Goal: Information Seeking & Learning: Learn about a topic

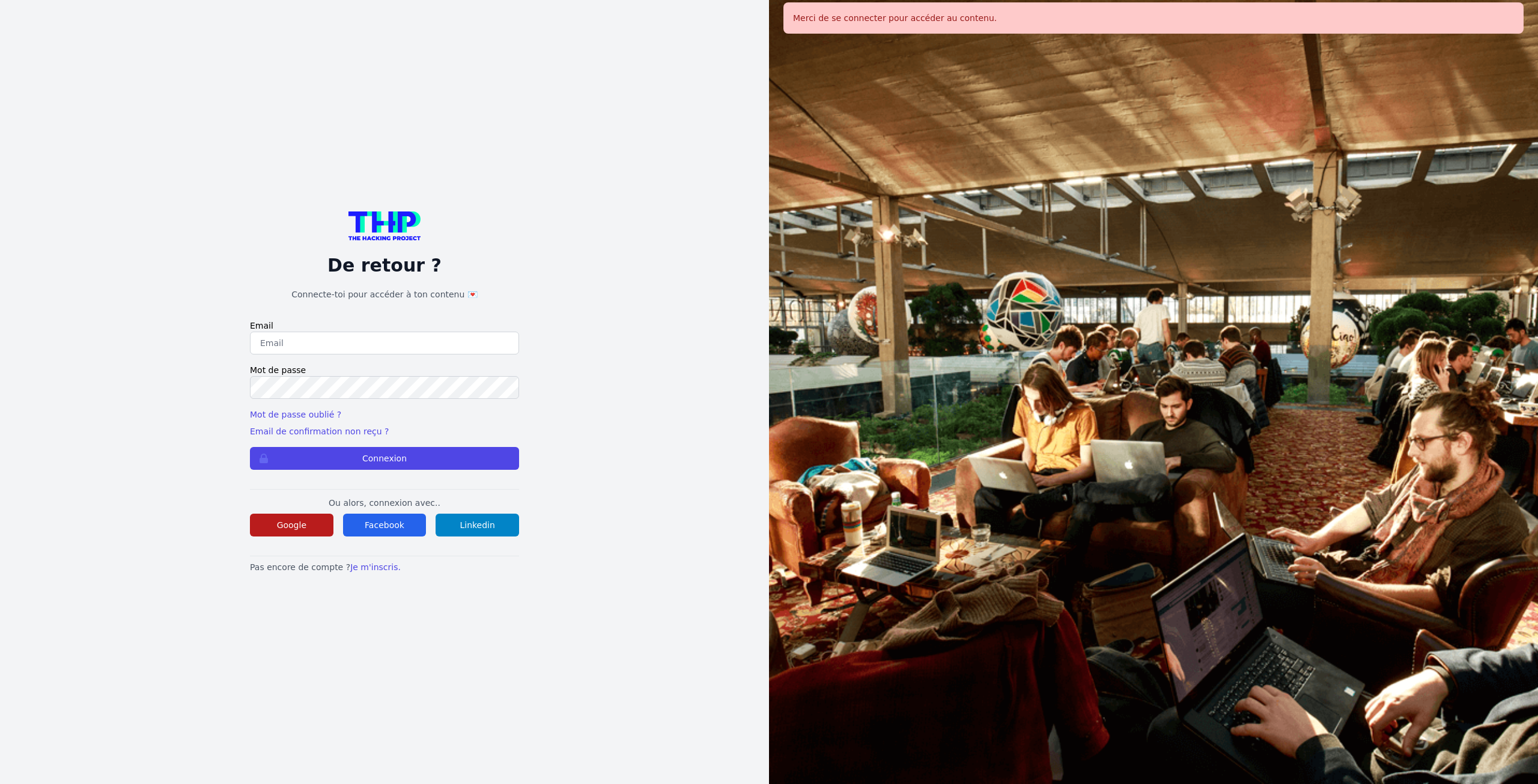
click at [292, 526] on button "Google" at bounding box center [291, 525] width 84 height 23
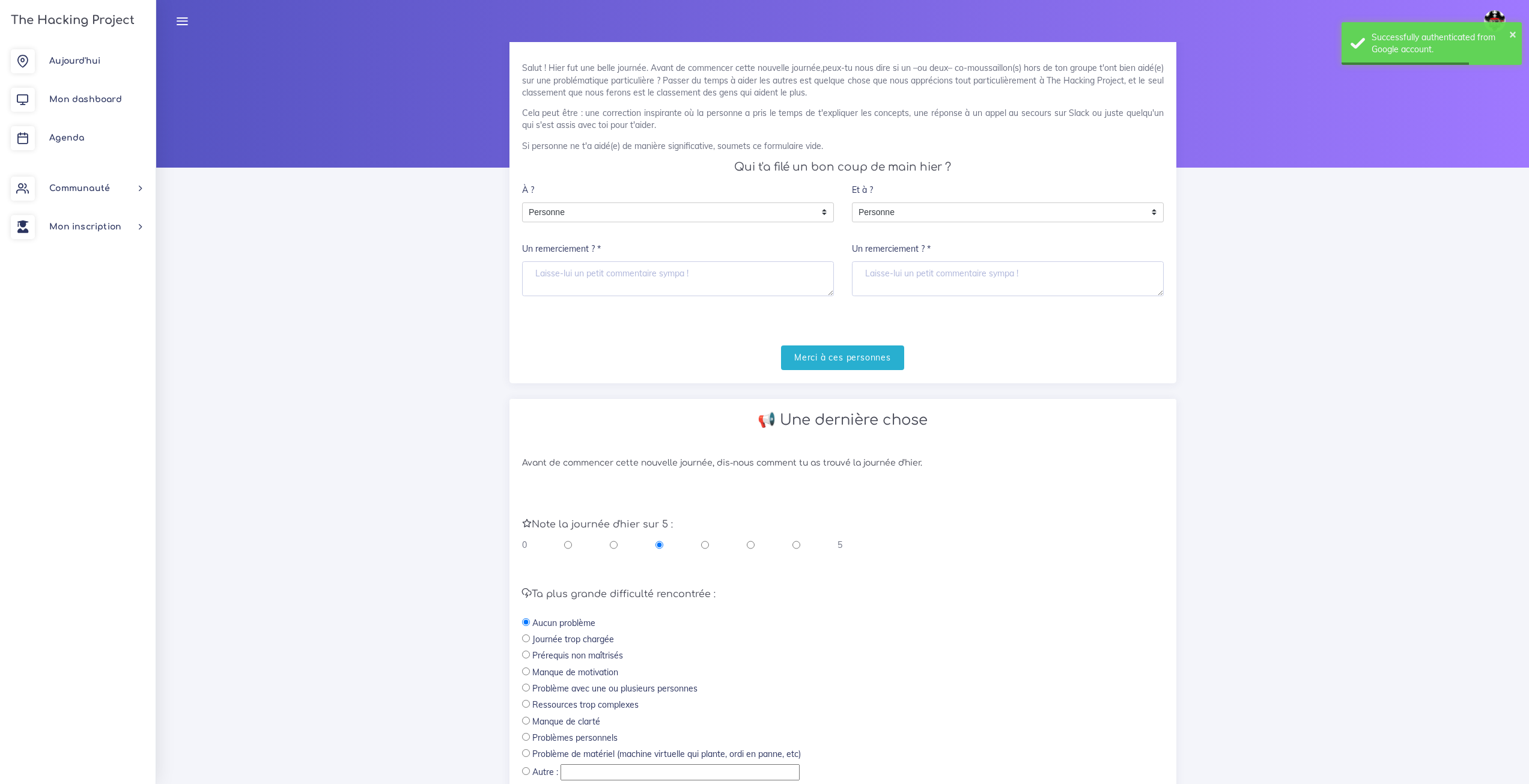
scroll to position [152, 0]
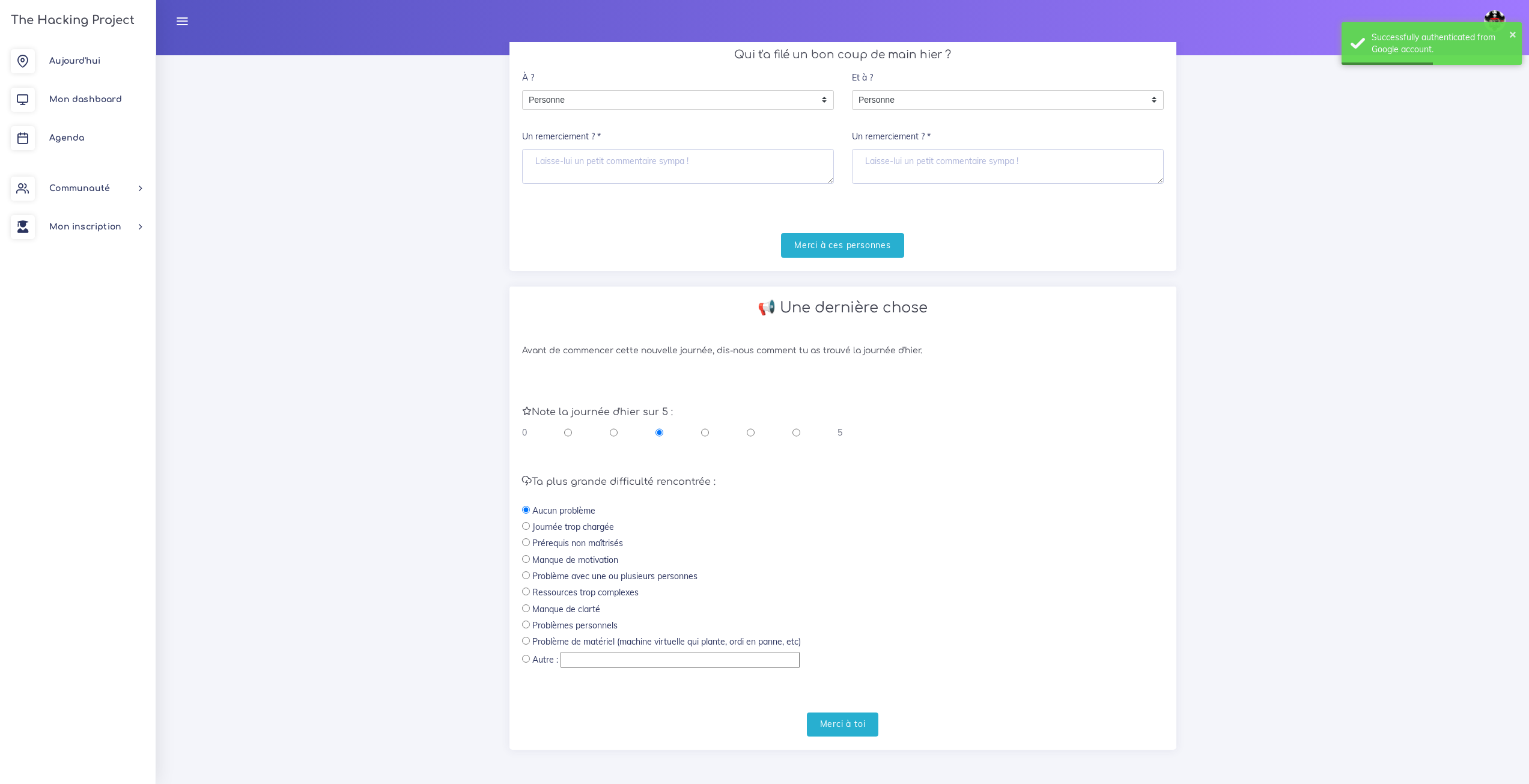
click at [796, 432] on input "radio" at bounding box center [797, 432] width 8 height 12
radio input "true"
click at [857, 729] on input "Merci à toi" at bounding box center [843, 725] width 72 height 24
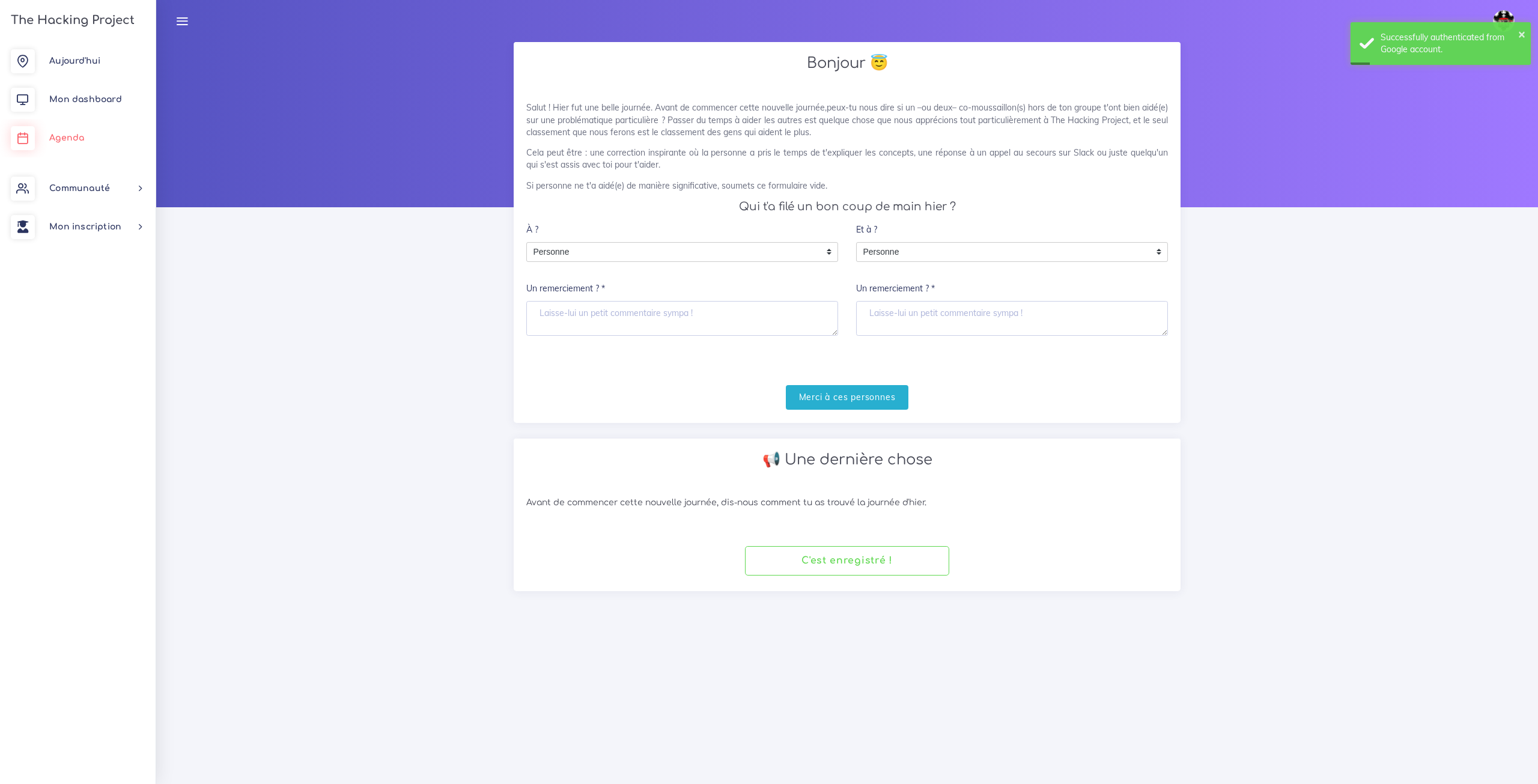
click at [83, 132] on link "Agenda" at bounding box center [77, 138] width 156 height 38
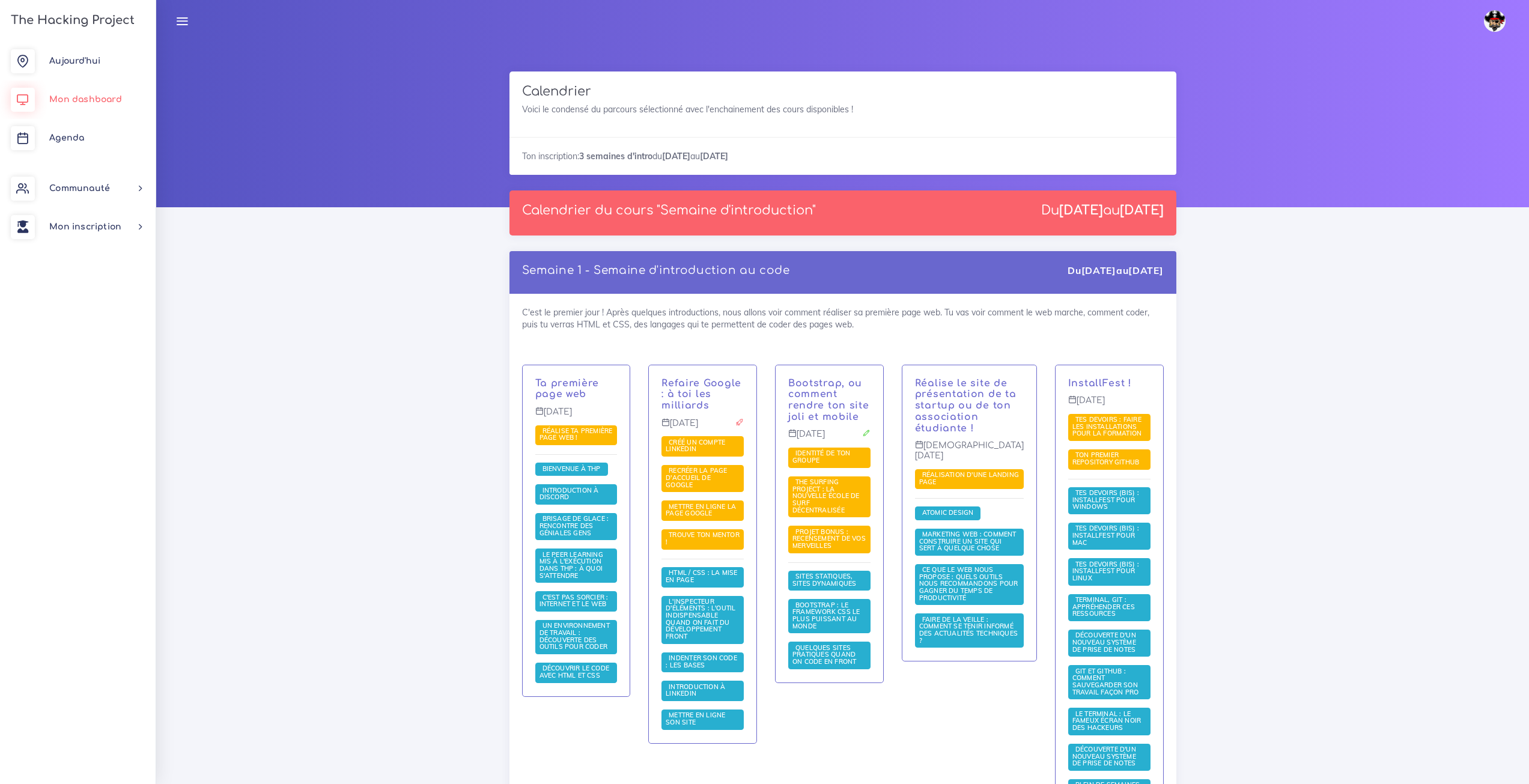
click at [91, 102] on span "Mon dashboard" at bounding box center [85, 99] width 72 height 9
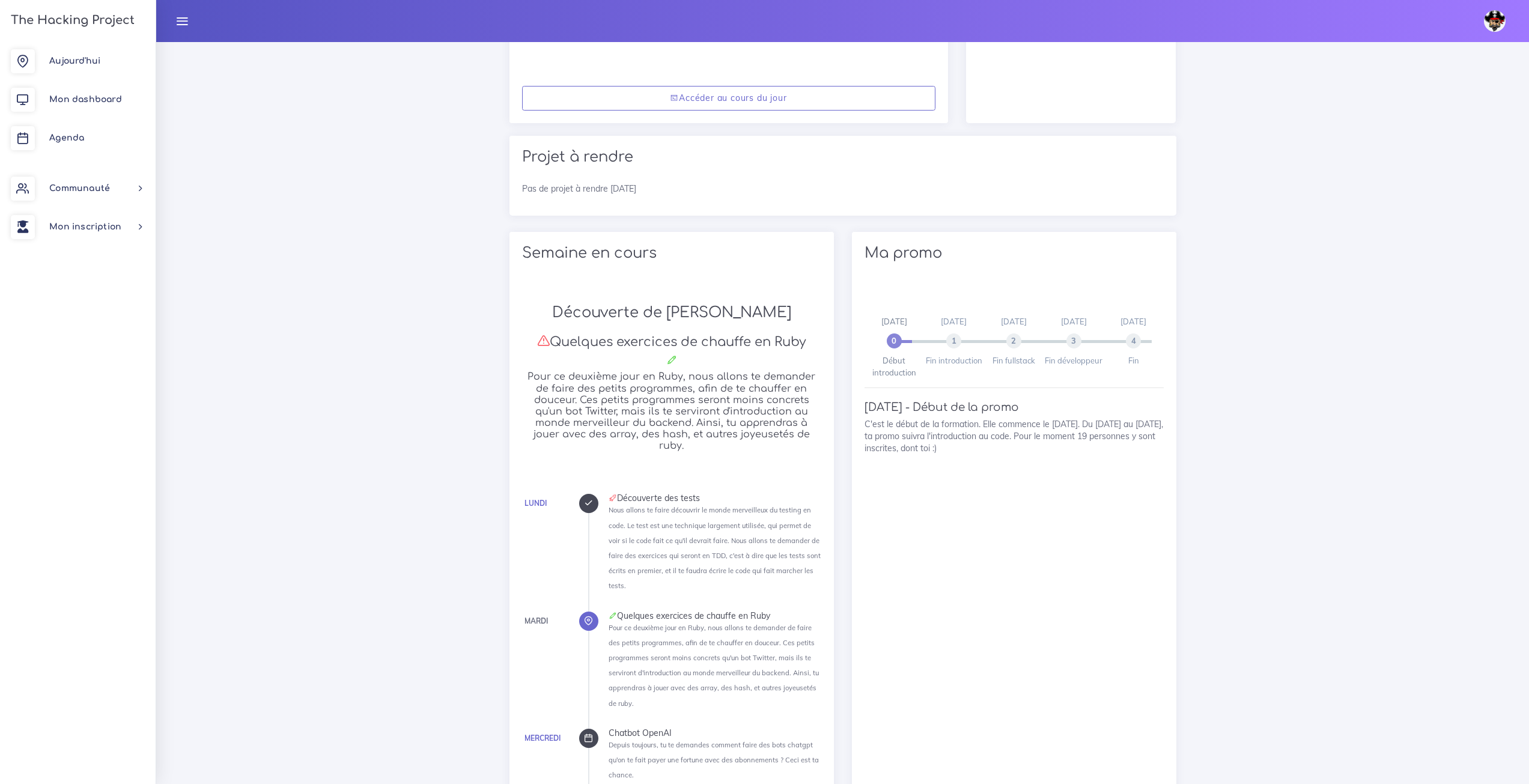
scroll to position [406, 0]
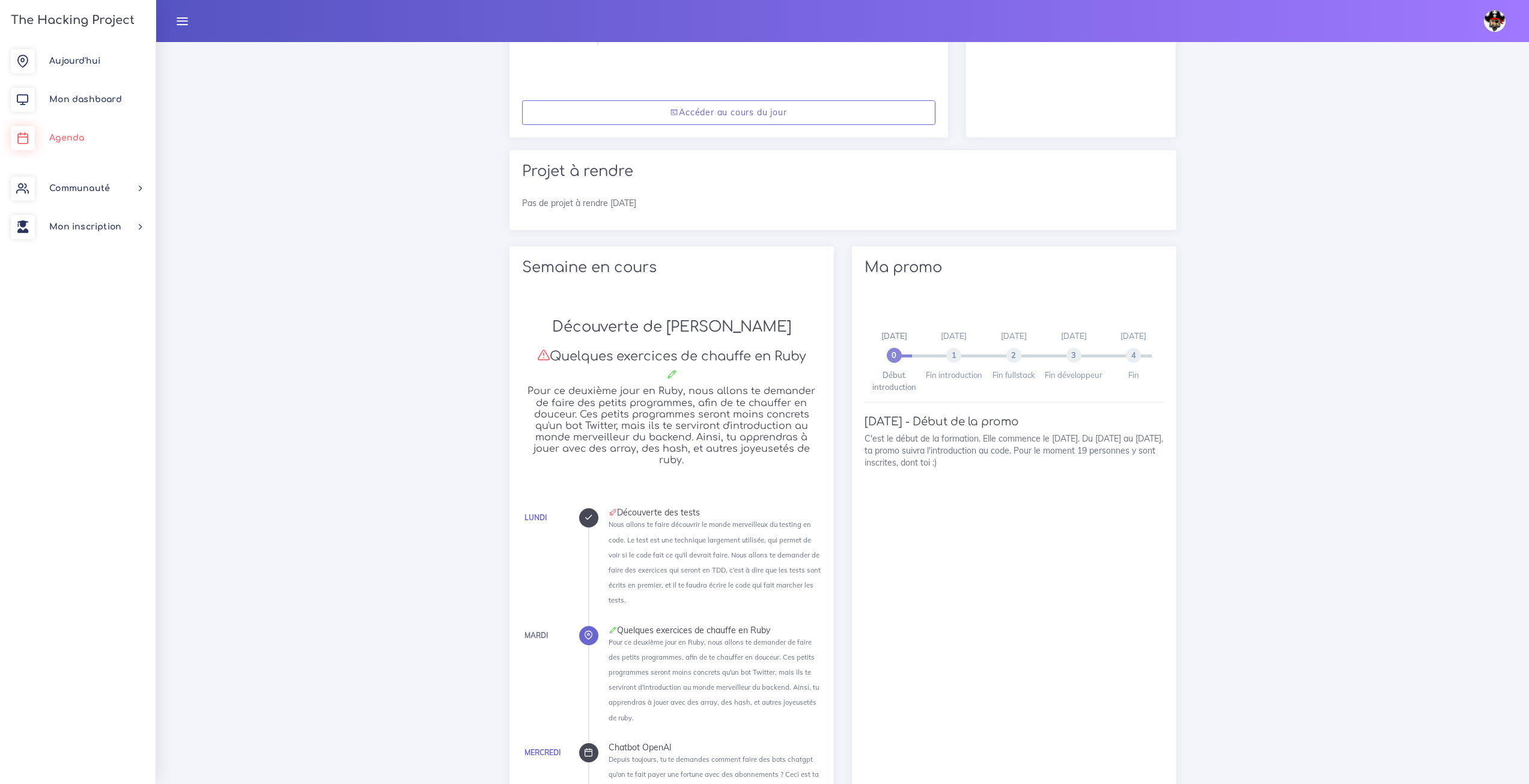
click at [86, 137] on link "Agenda" at bounding box center [77, 138] width 156 height 38
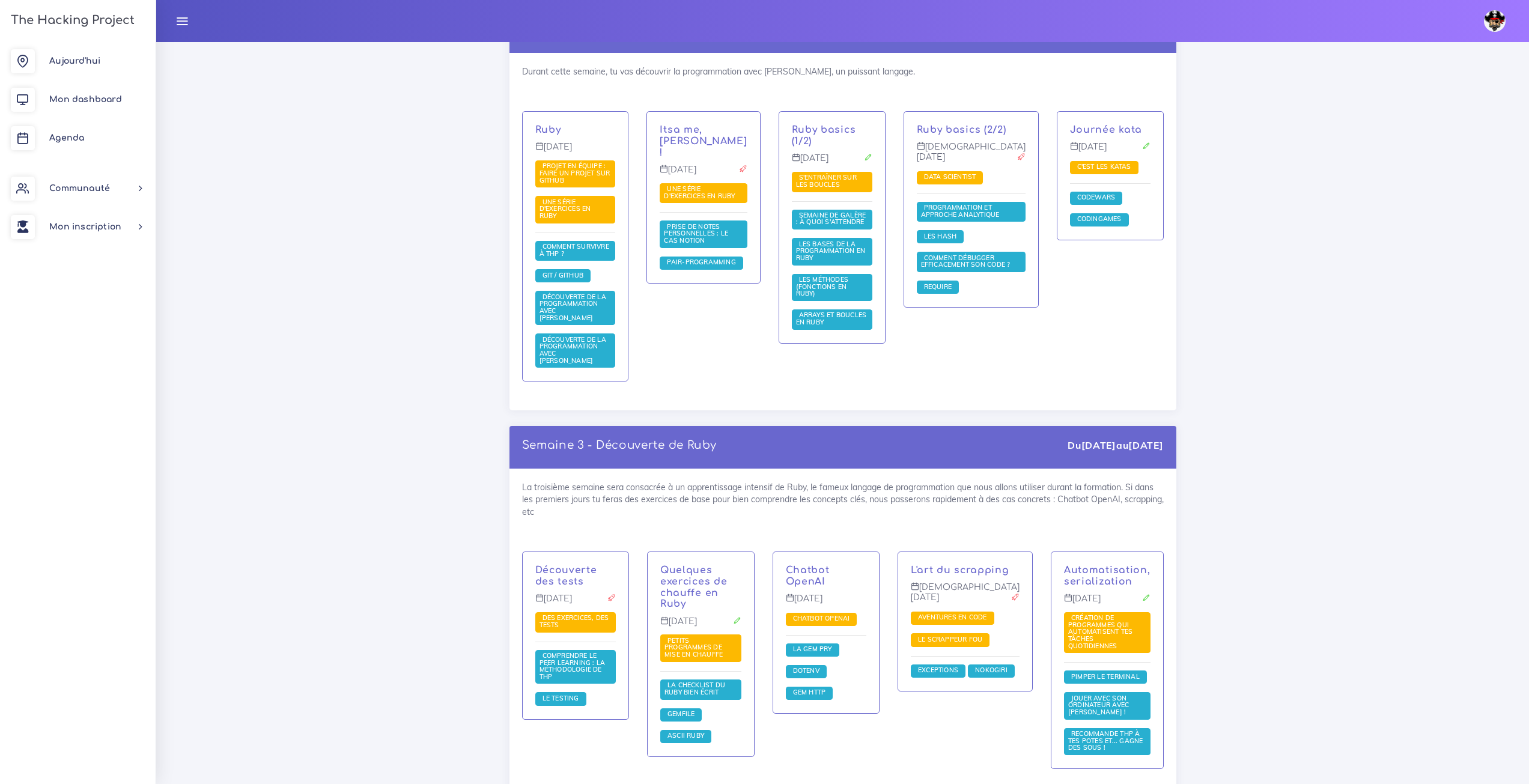
scroll to position [882, 0]
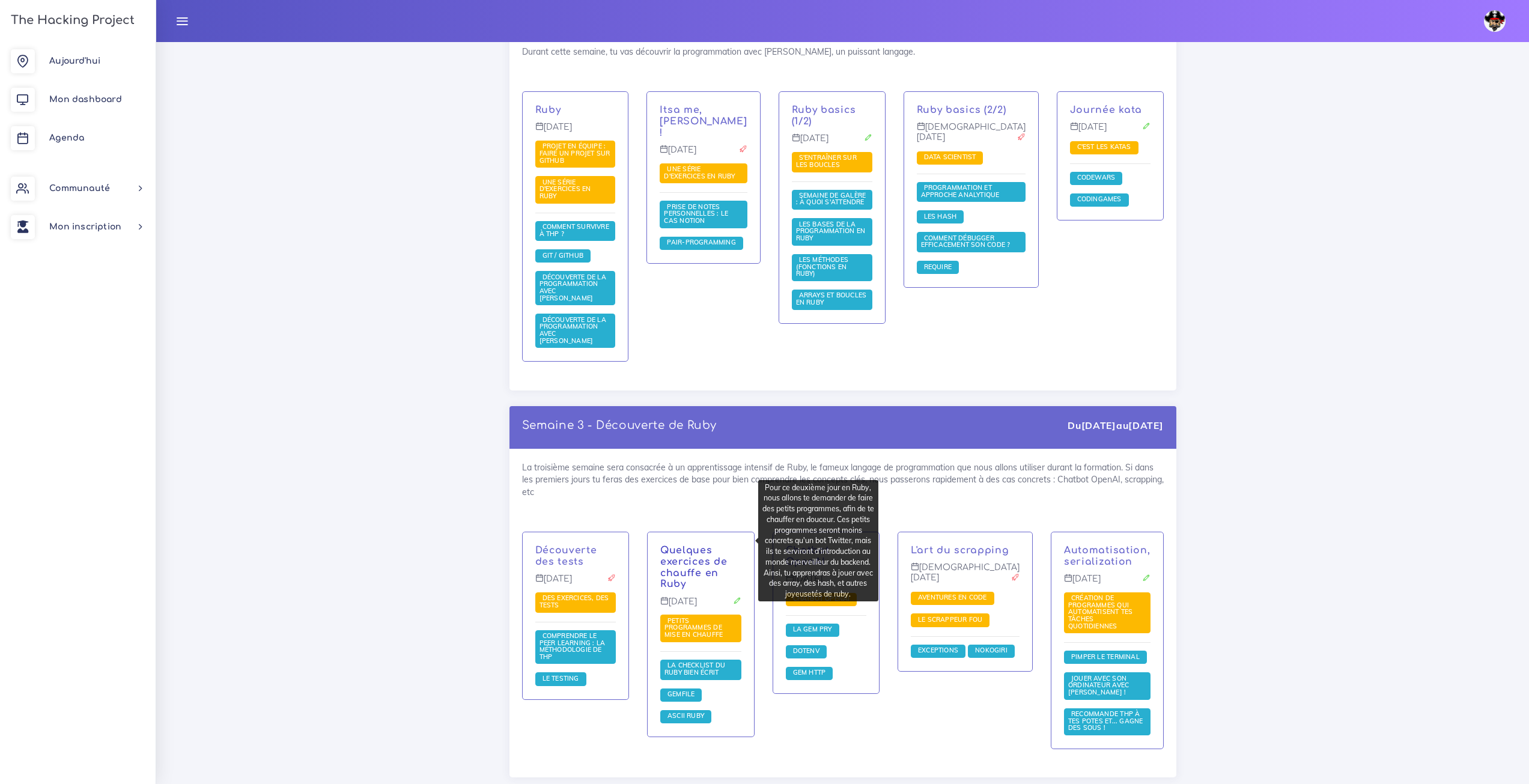
click at [706, 545] on link "Quelques exercices de chauffe en Ruby" at bounding box center [694, 567] width 67 height 45
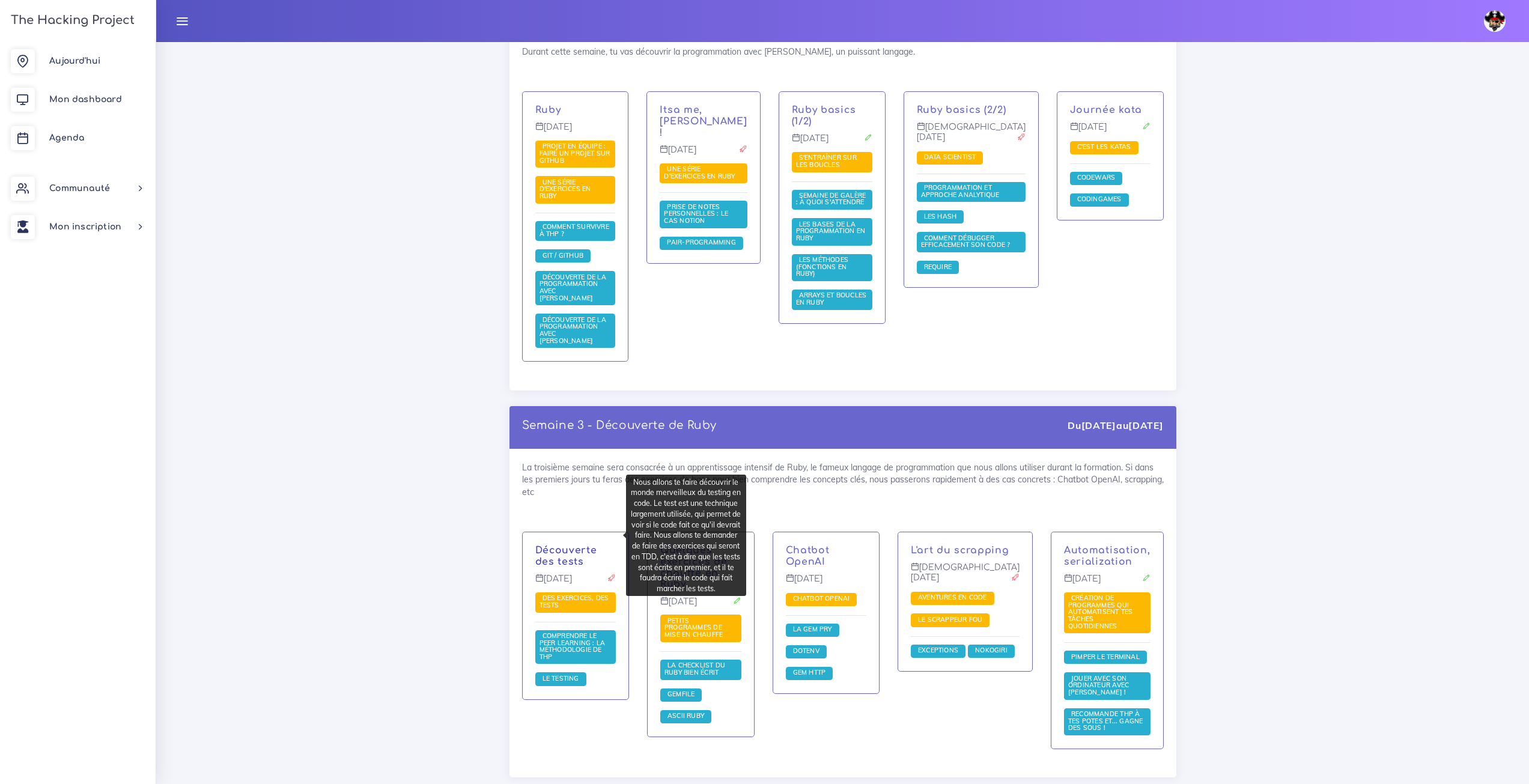
click at [578, 545] on link "Découverte des tests" at bounding box center [567, 555] width 62 height 22
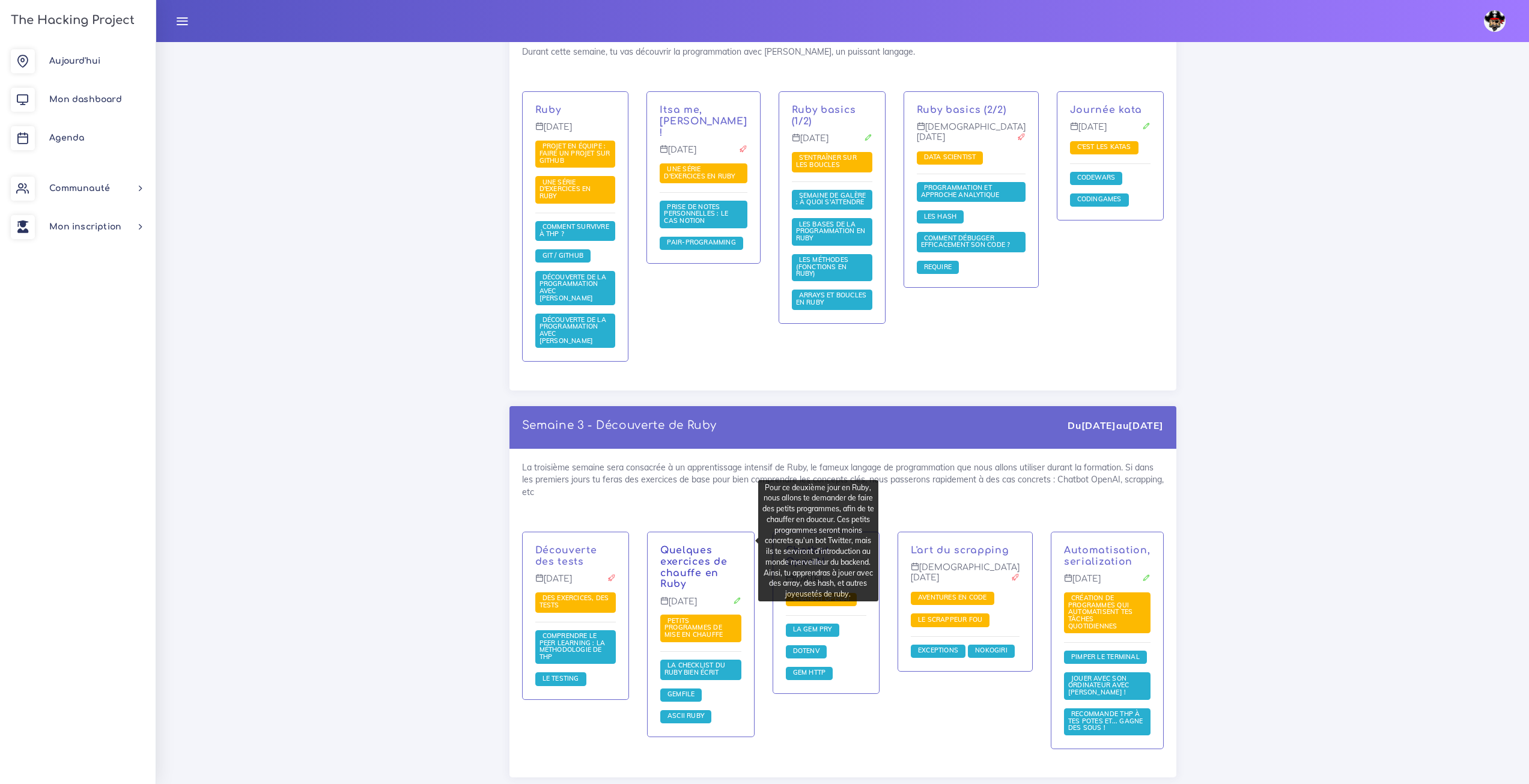
click at [690, 545] on link "Quelques exercices de chauffe en Ruby" at bounding box center [694, 567] width 67 height 45
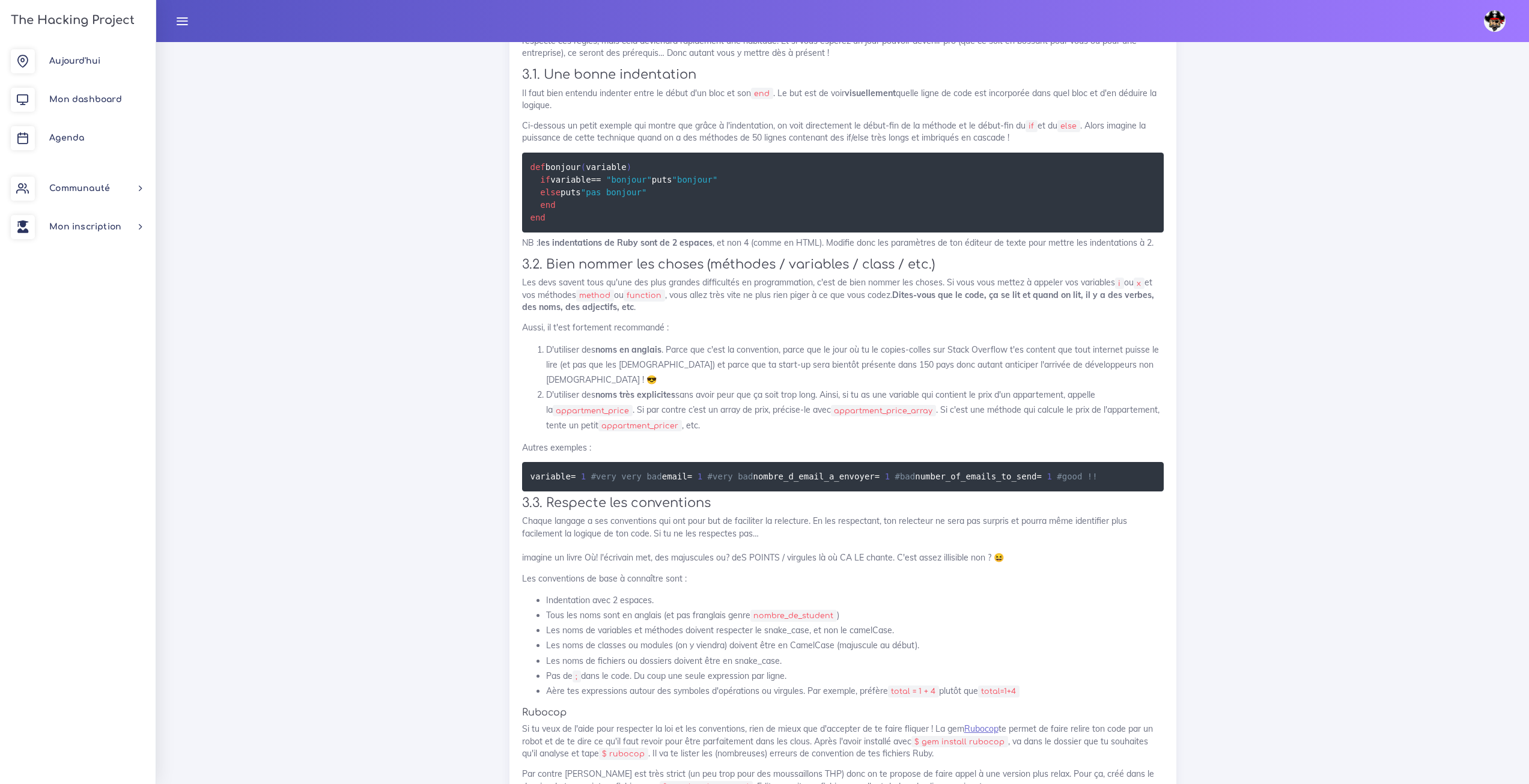
scroll to position [3665, 0]
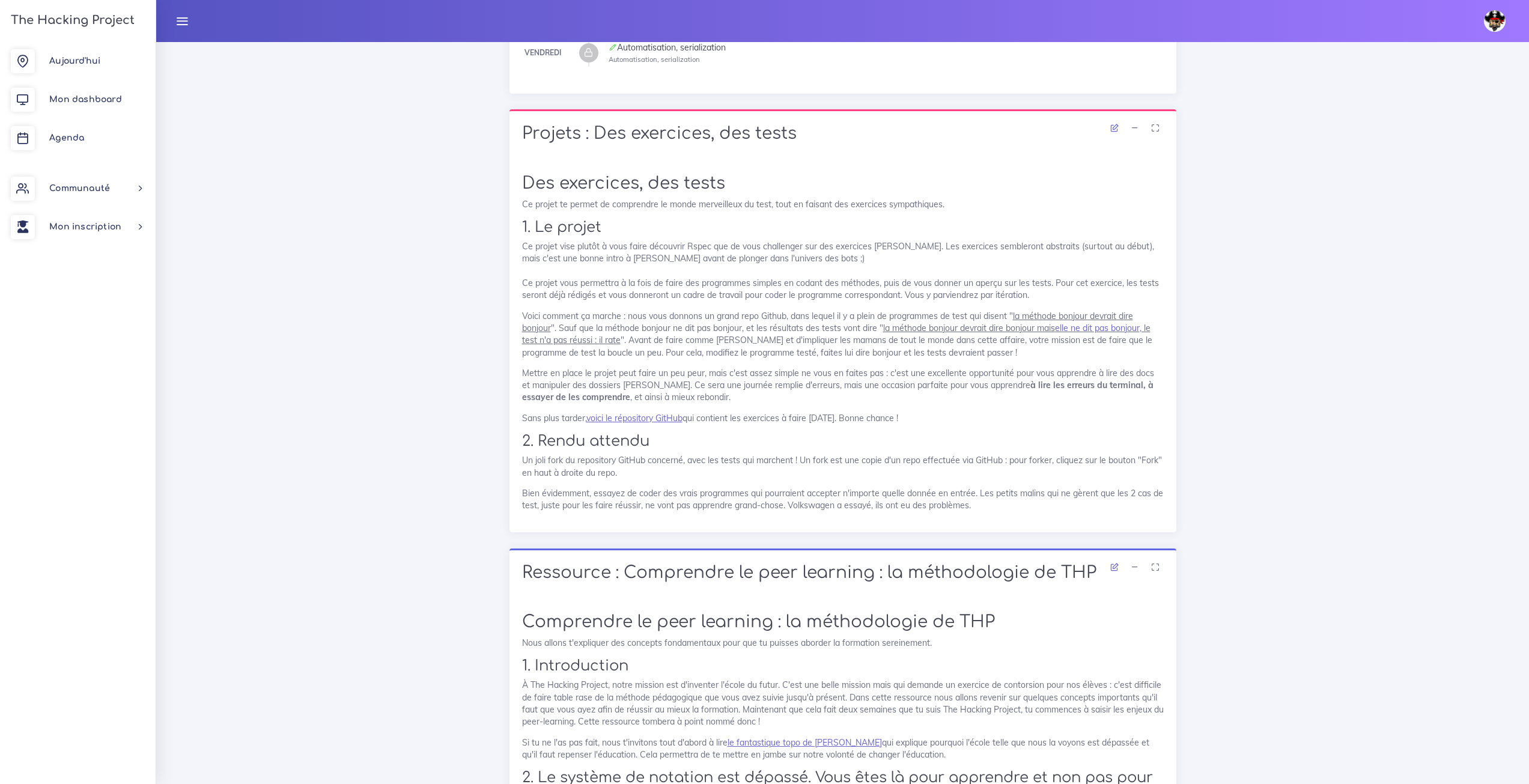
scroll to position [601, 0]
drag, startPoint x: 581, startPoint y: 541, endPoint x: 367, endPoint y: 425, distance: 243.4
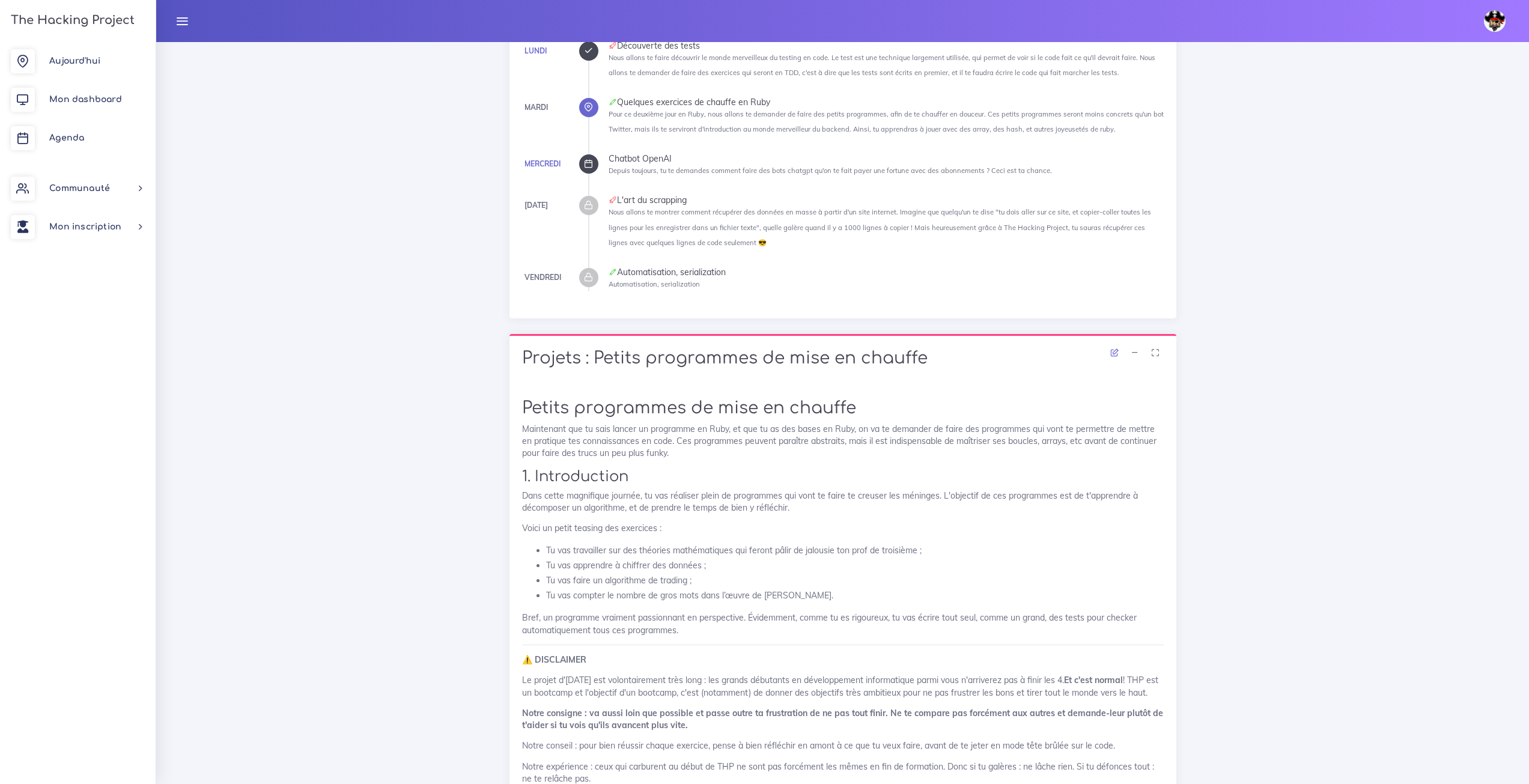
scroll to position [361, 0]
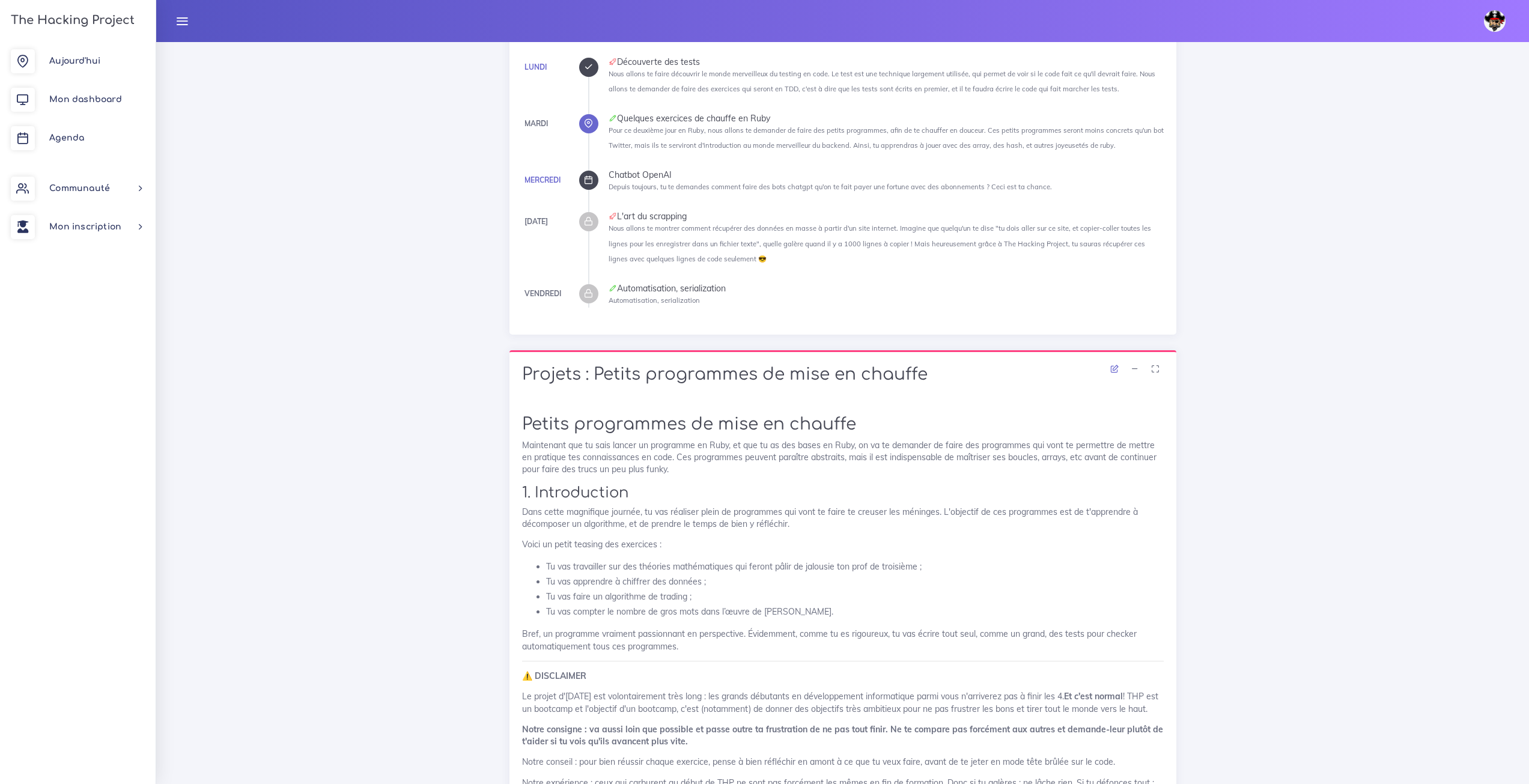
drag, startPoint x: 659, startPoint y: 354, endPoint x: 361, endPoint y: 504, distance: 333.6
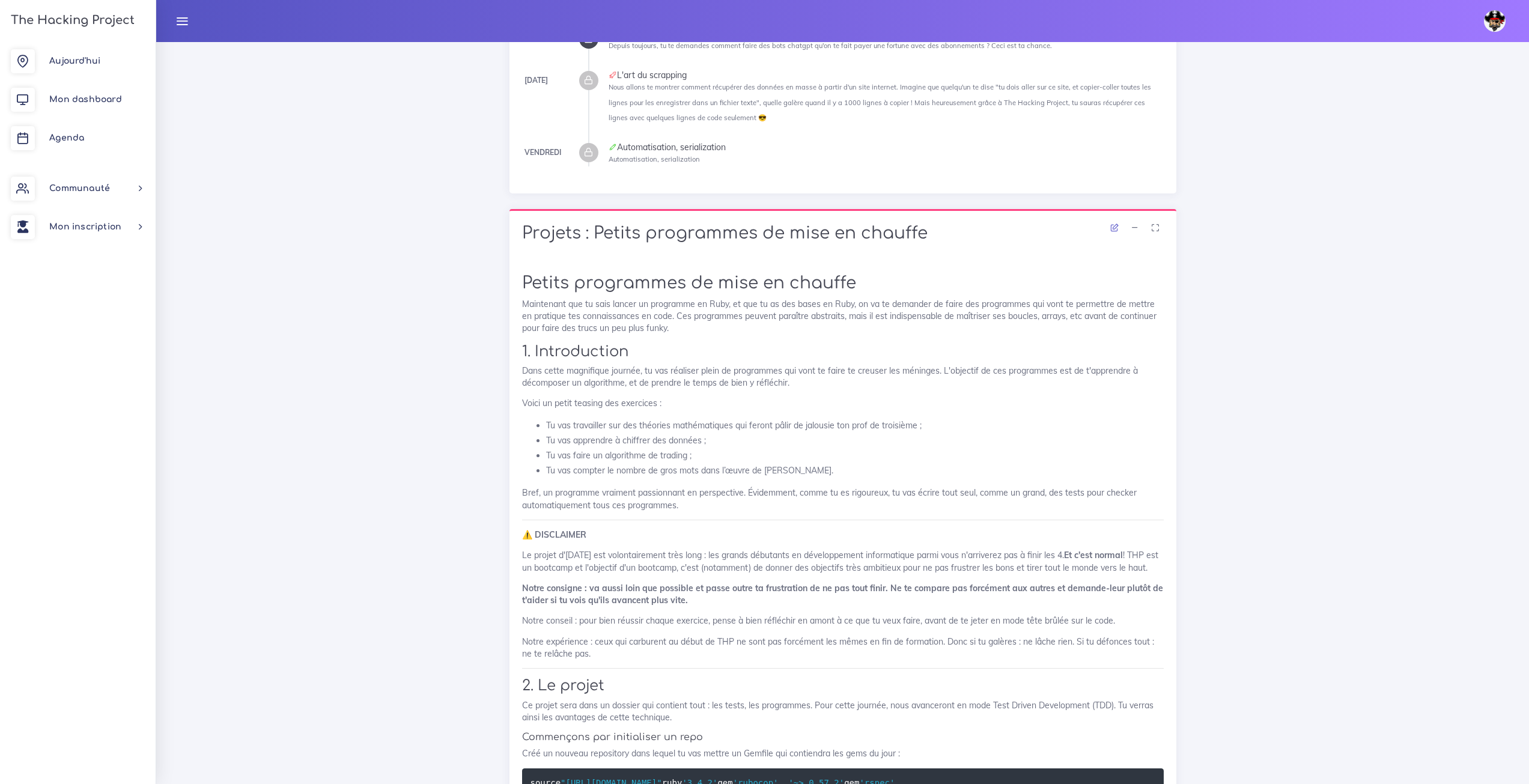
scroll to position [601, 0]
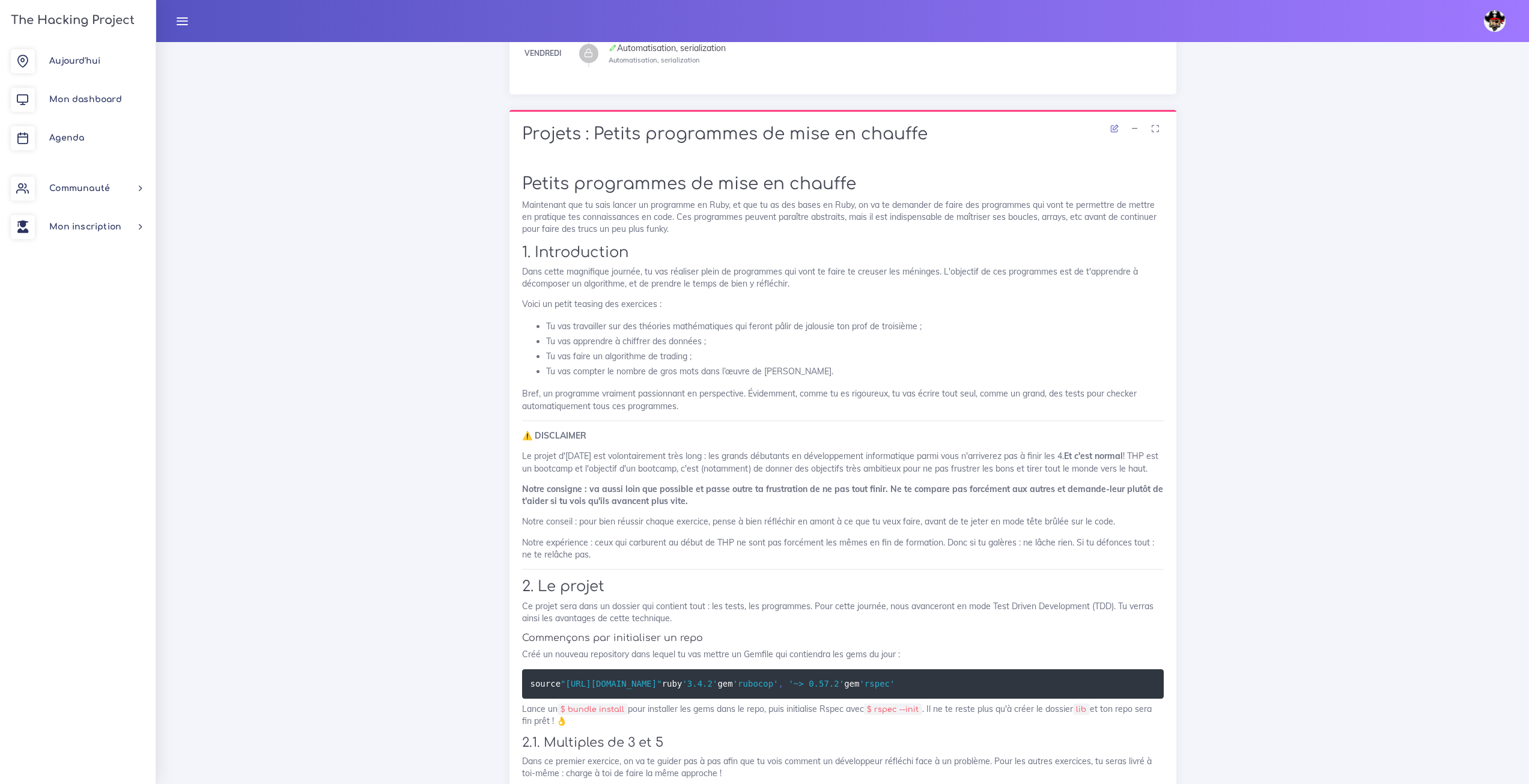
drag, startPoint x: 428, startPoint y: 430, endPoint x: 346, endPoint y: 416, distance: 83.2
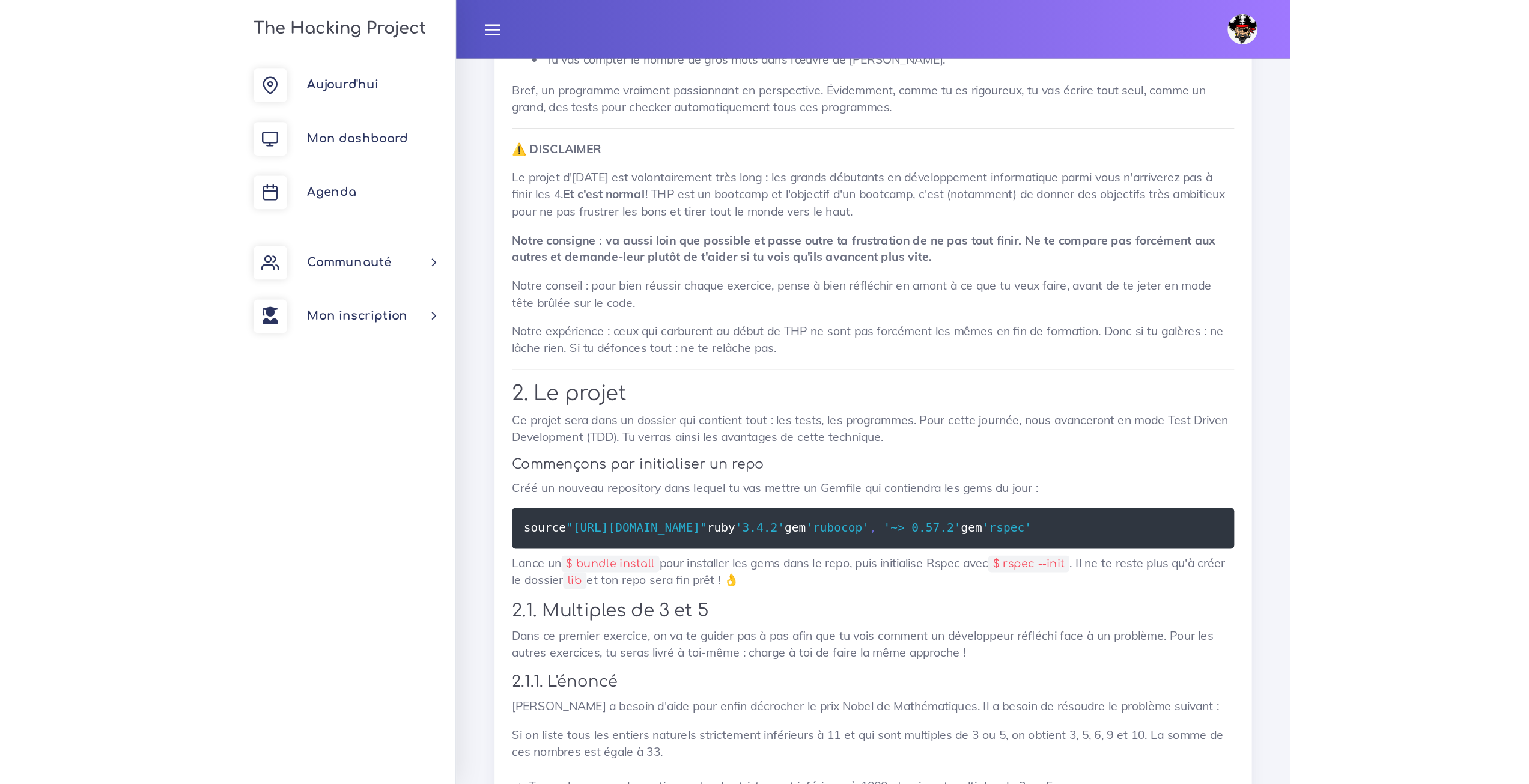
scroll to position [901, 0]
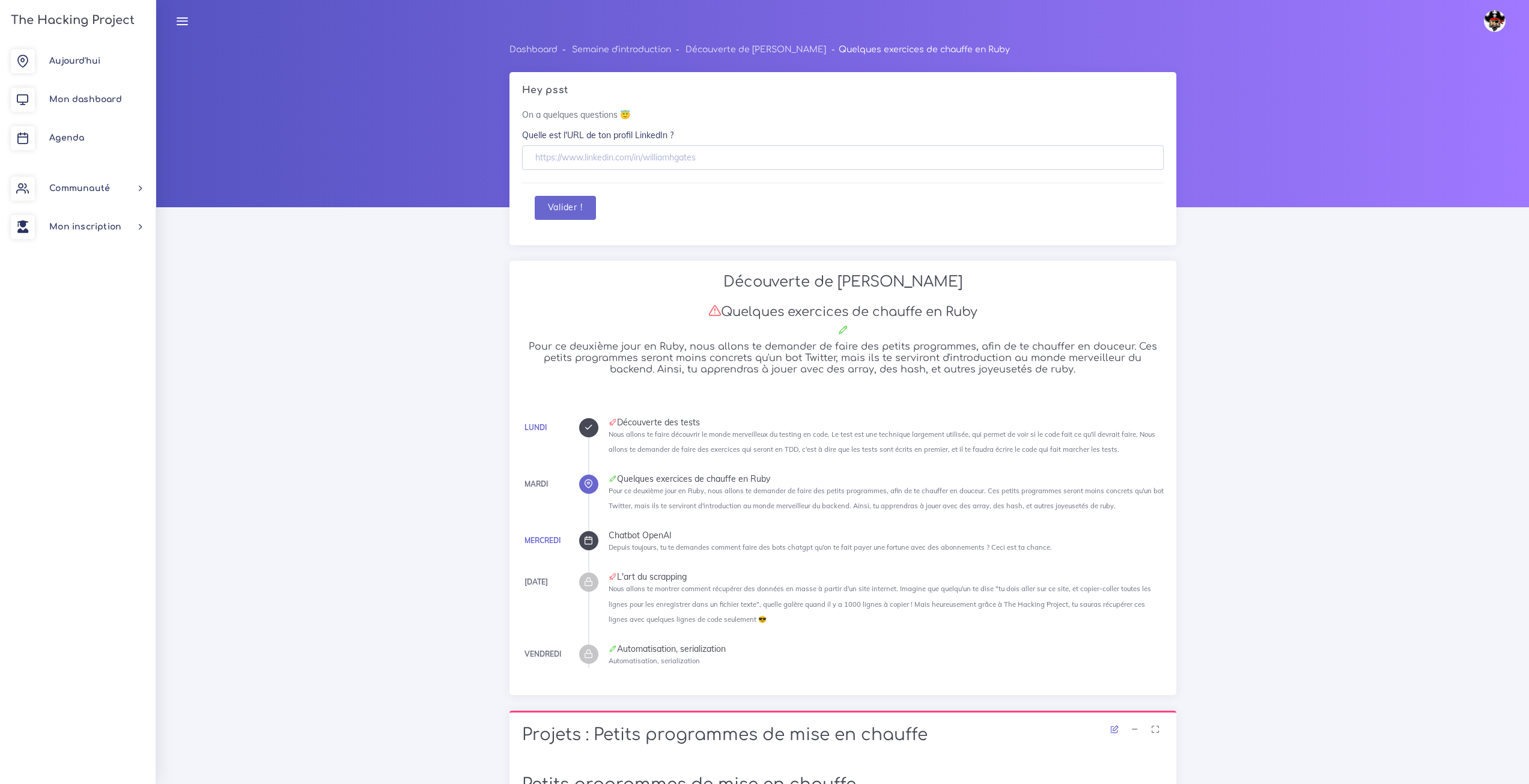
scroll to position [841, 0]
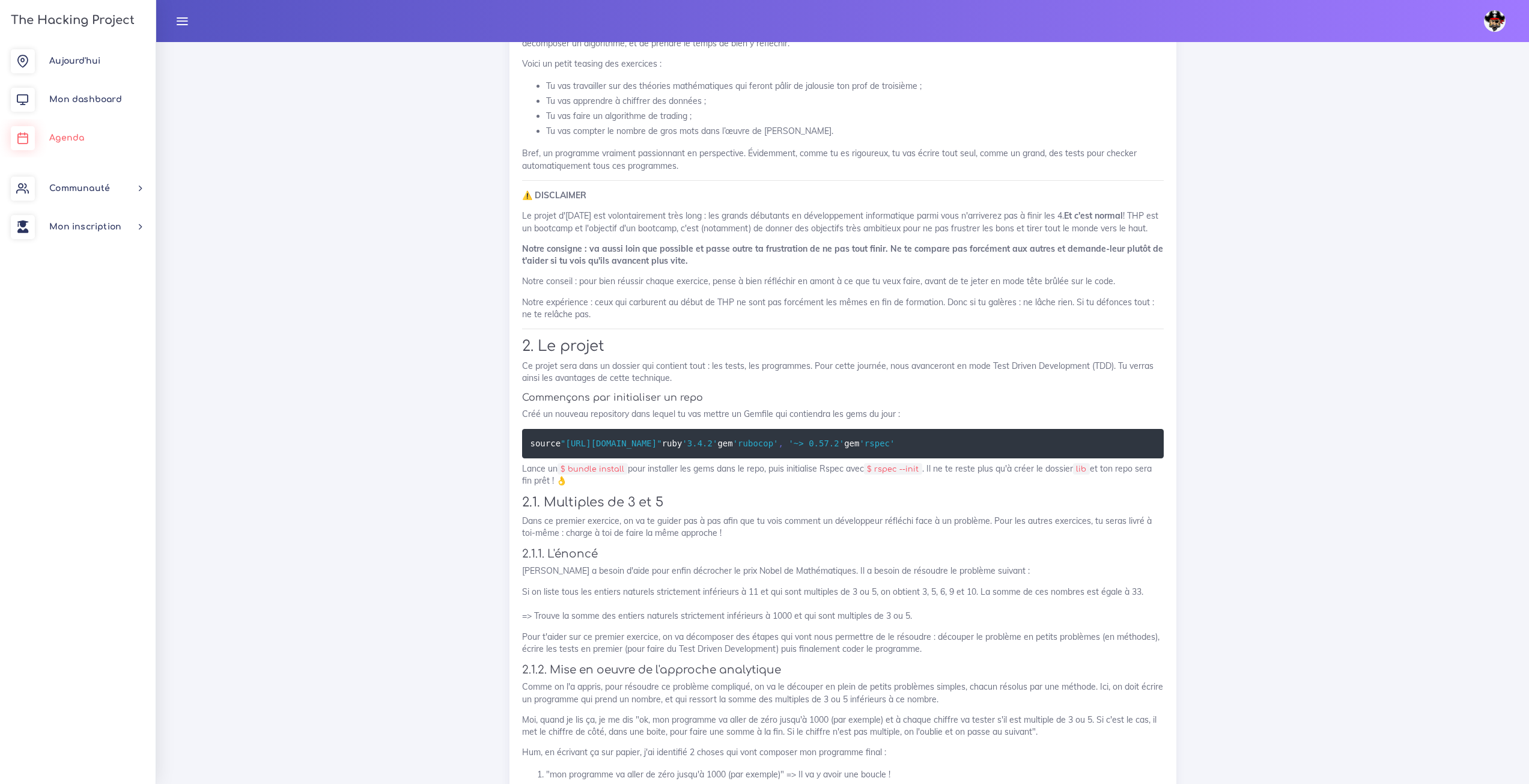
click at [73, 146] on link "Agenda" at bounding box center [77, 138] width 156 height 38
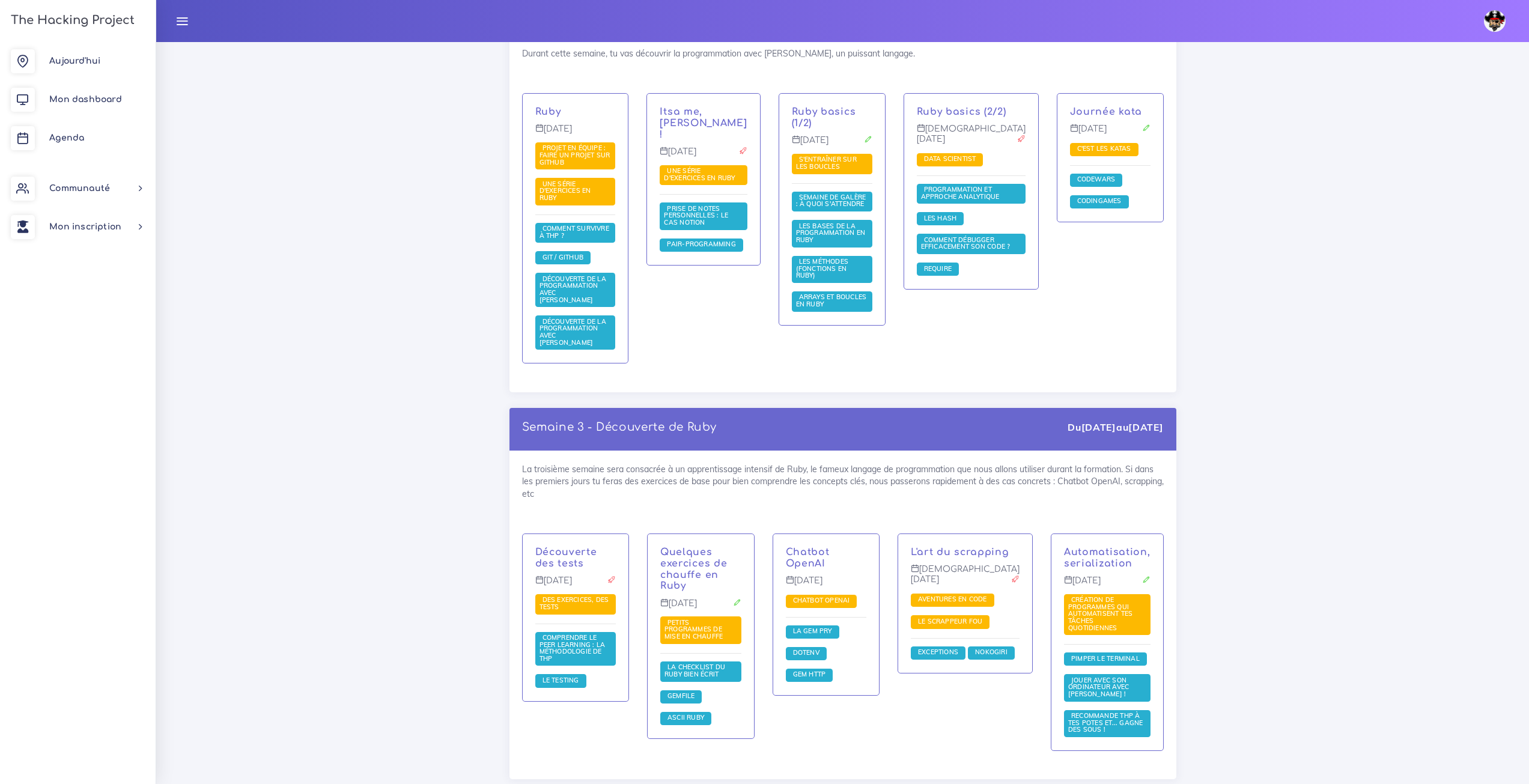
scroll to position [882, 0]
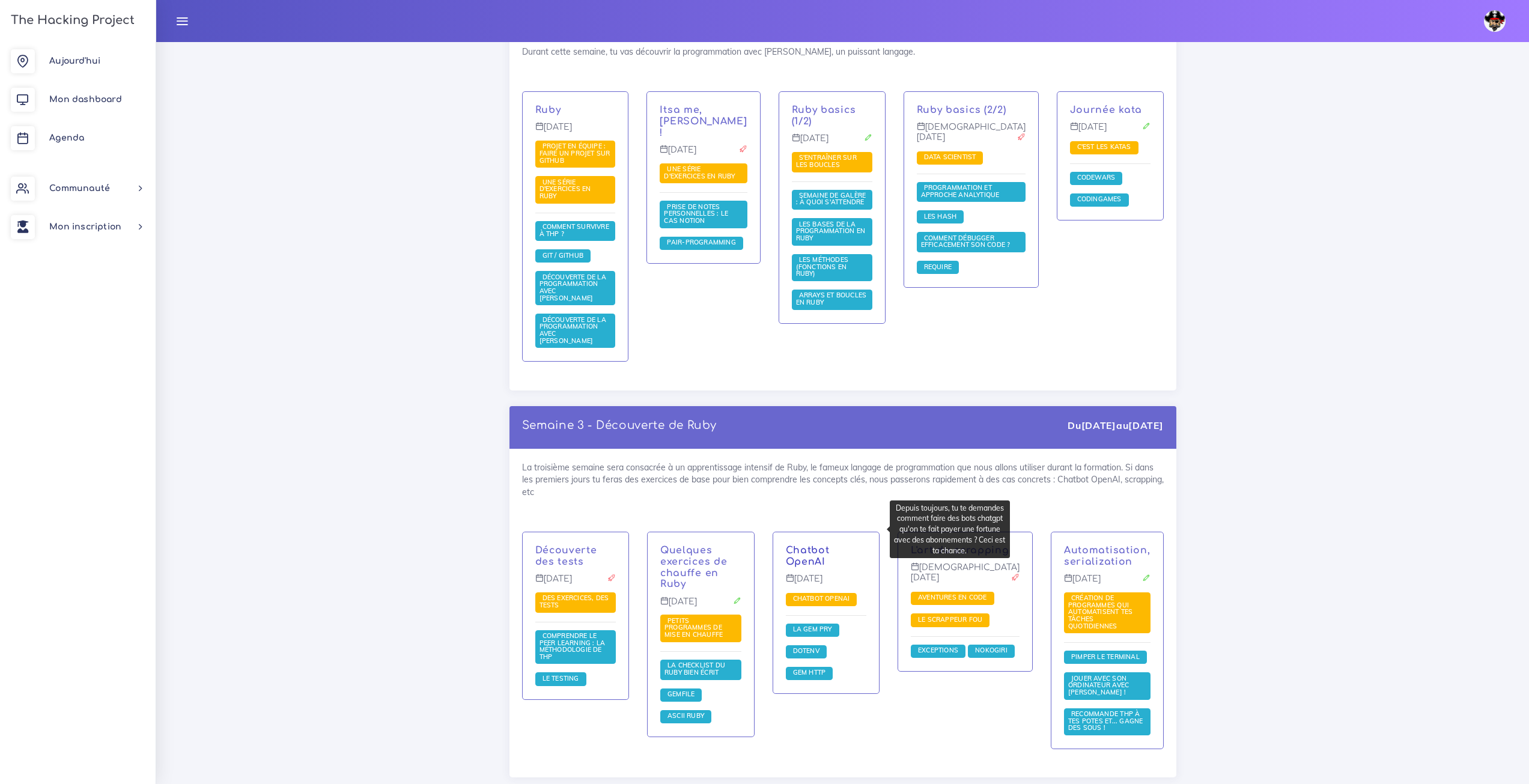
click at [830, 545] on link "Chatbot OpenAI" at bounding box center [808, 555] width 44 height 22
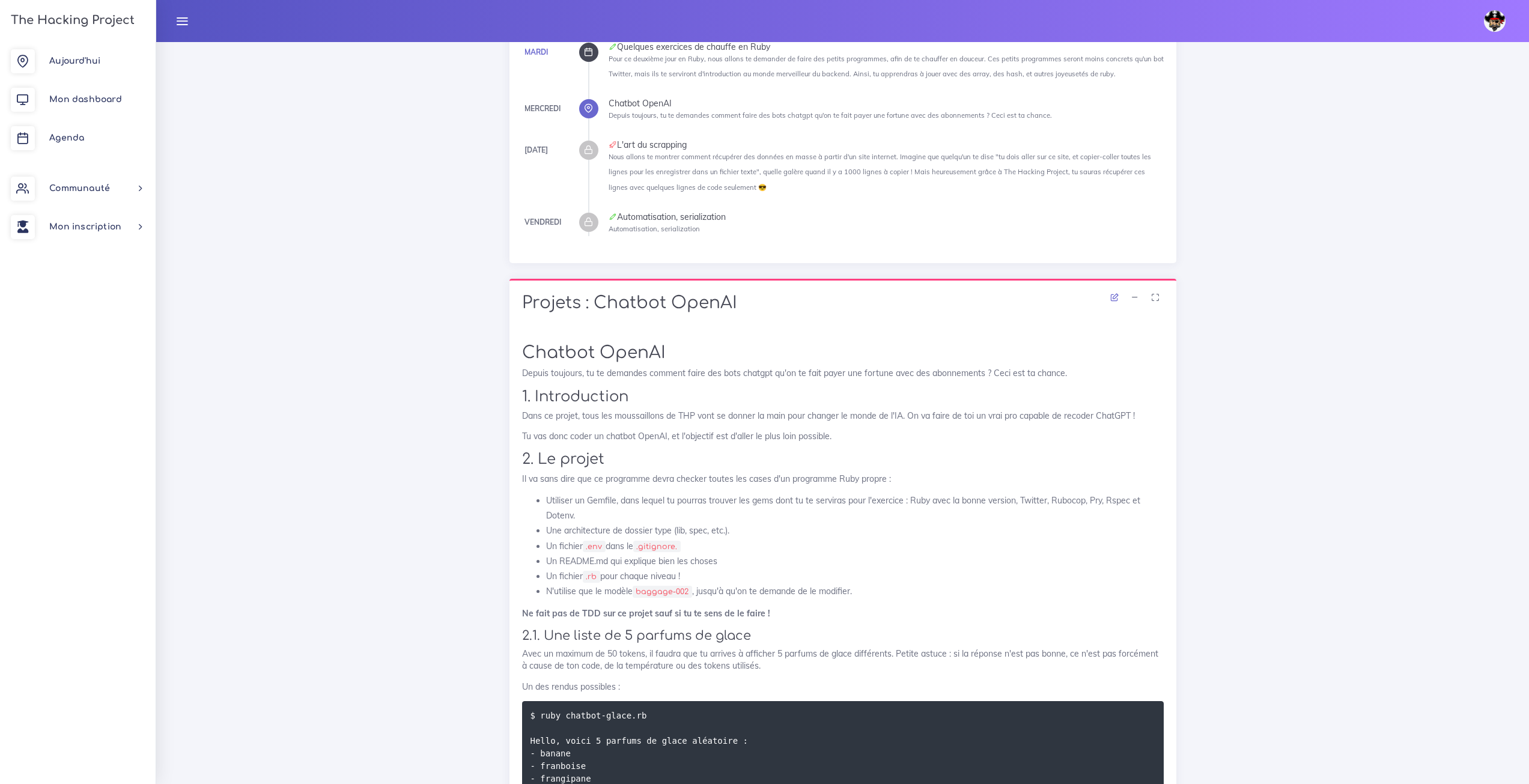
scroll to position [120, 0]
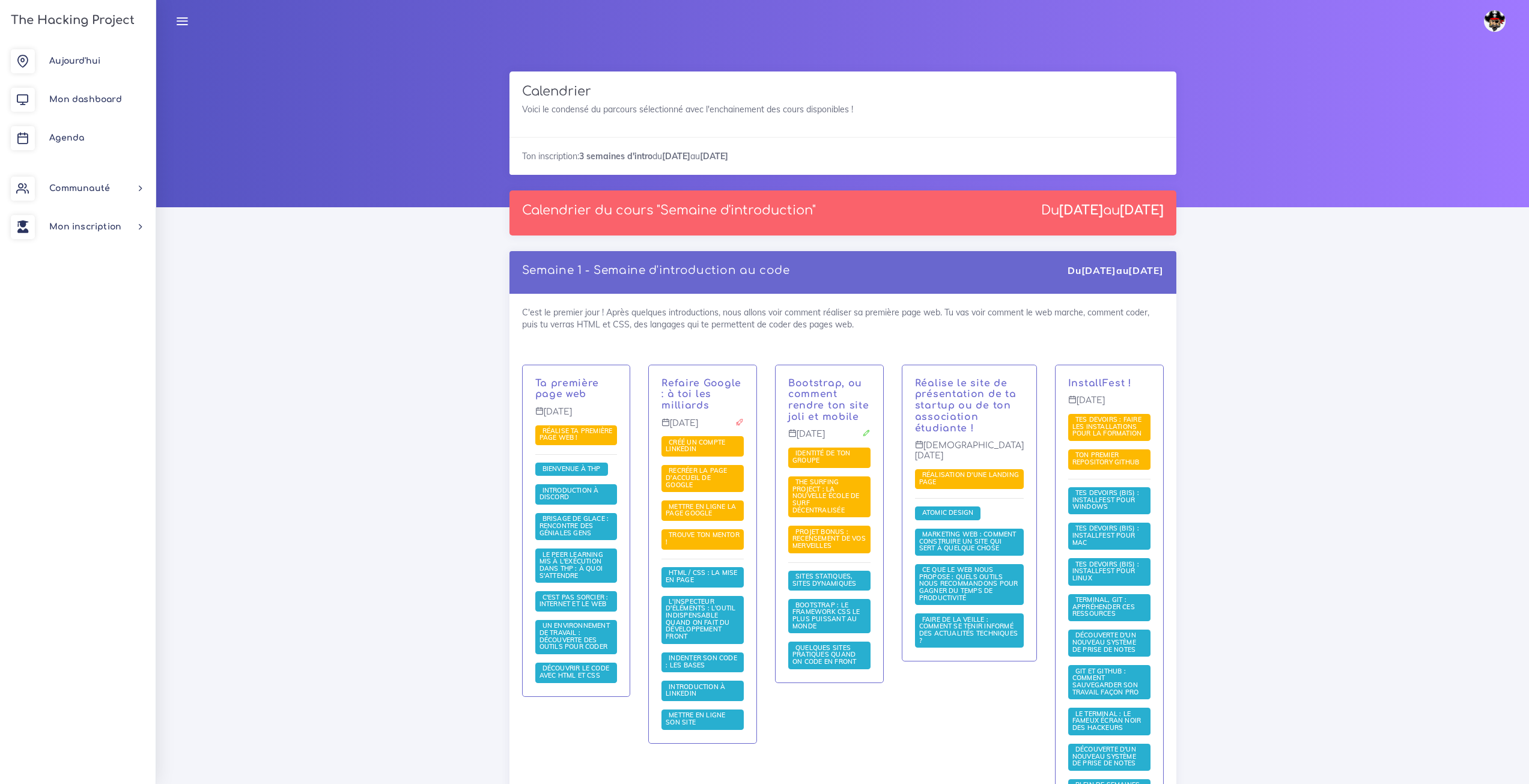
scroll to position [882, 0]
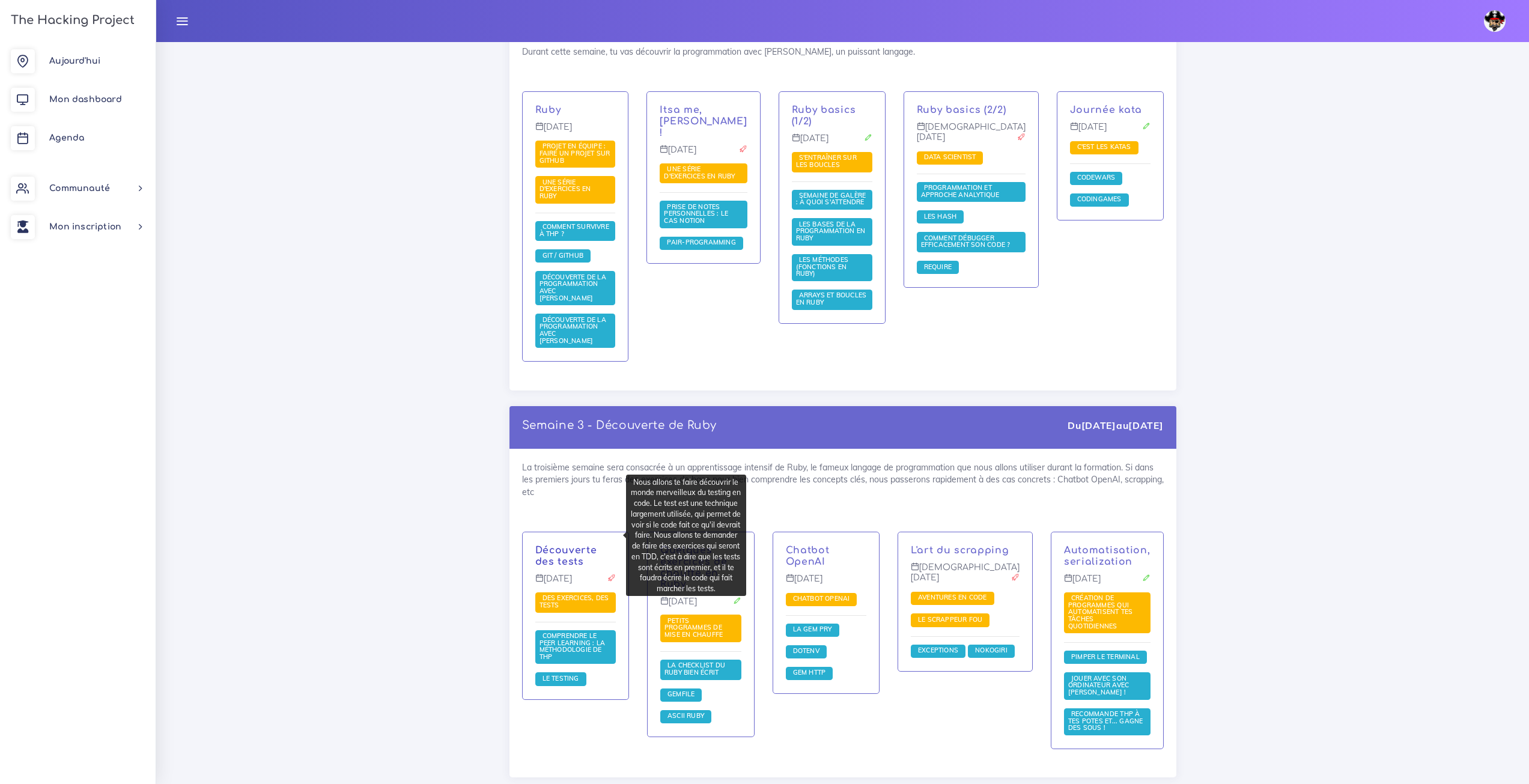
click at [598, 545] on link "Découverte des tests" at bounding box center [567, 555] width 62 height 22
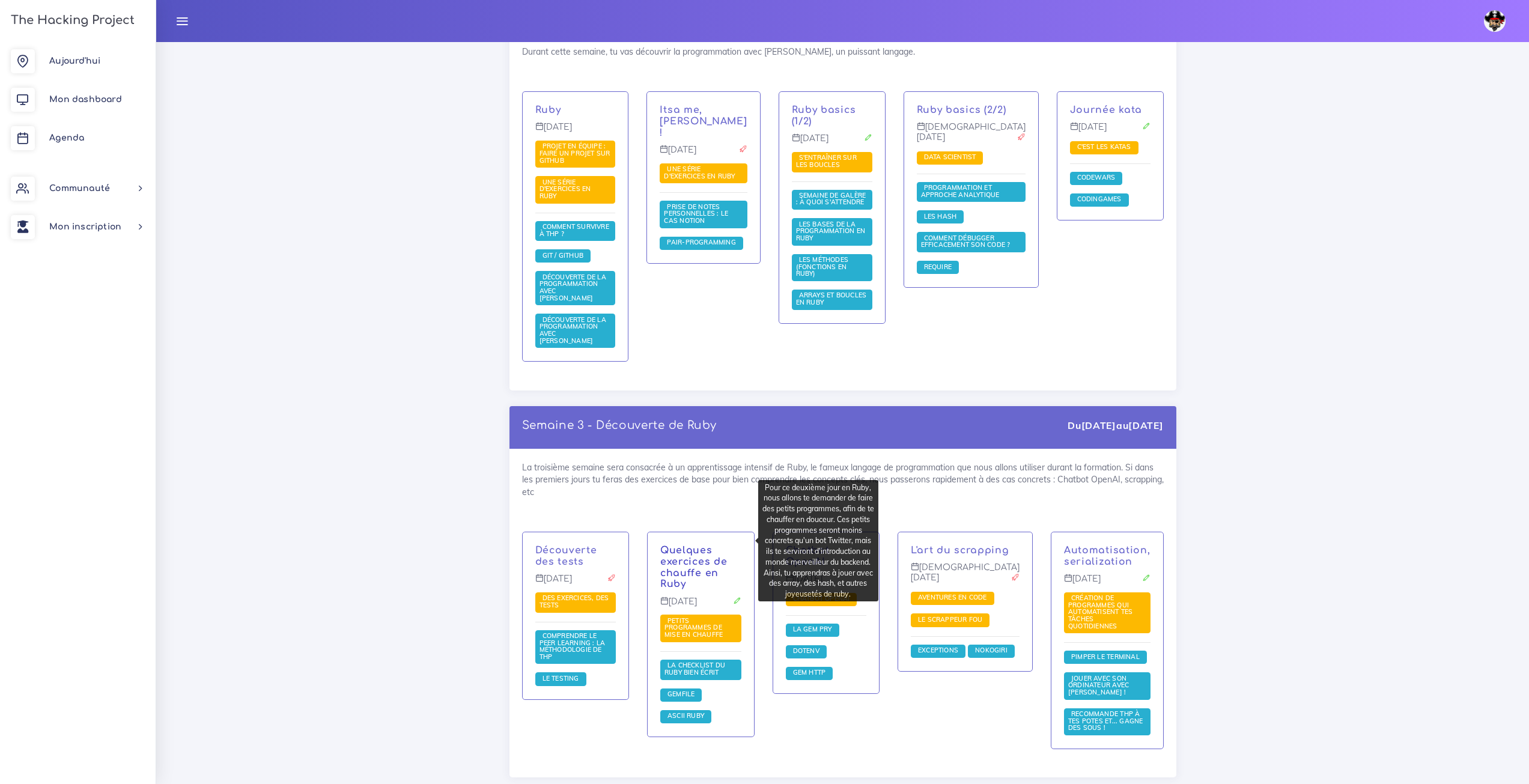
click at [711, 545] on link "Quelques exercices de chauffe en Ruby" at bounding box center [694, 567] width 67 height 45
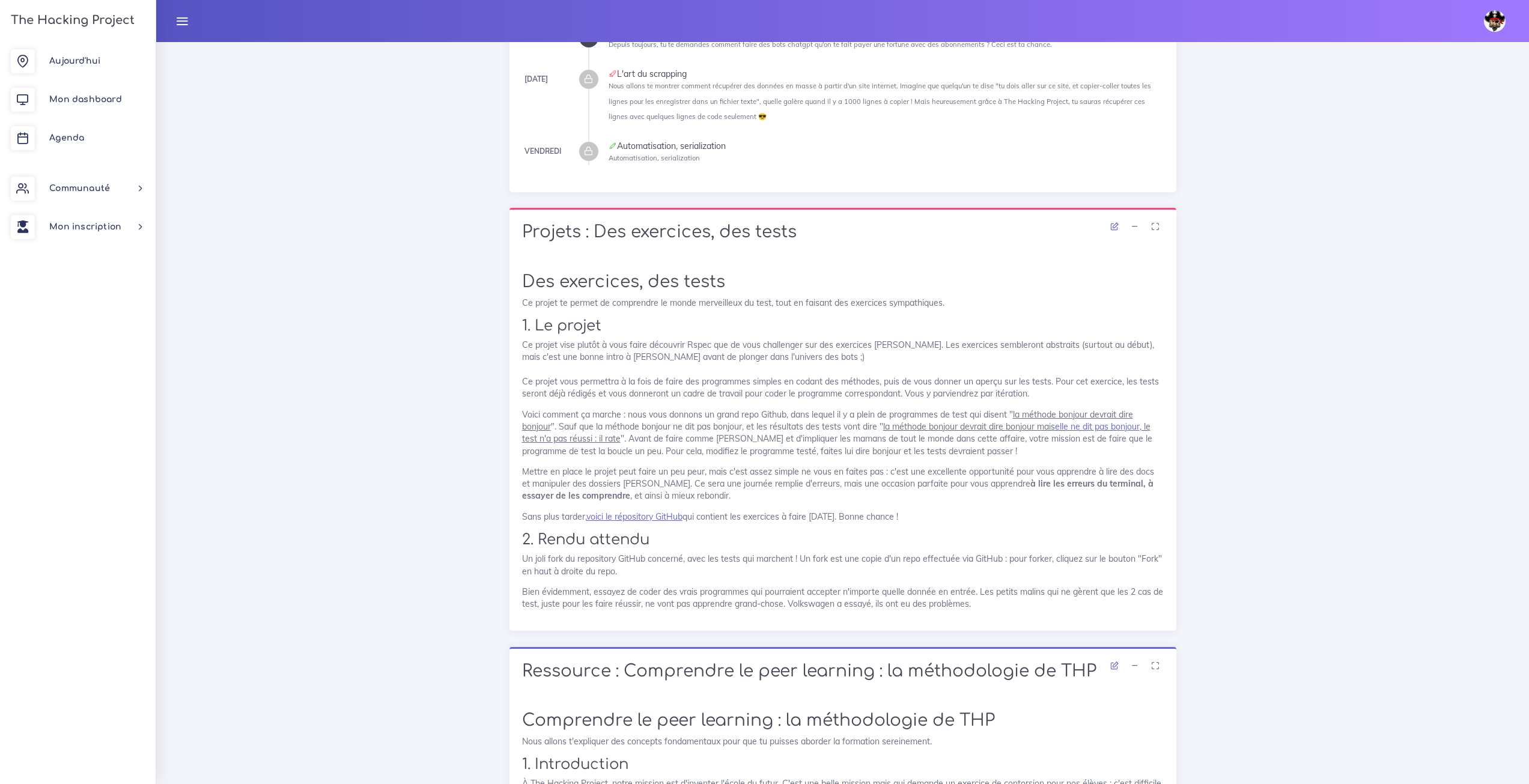
scroll to position [841, 0]
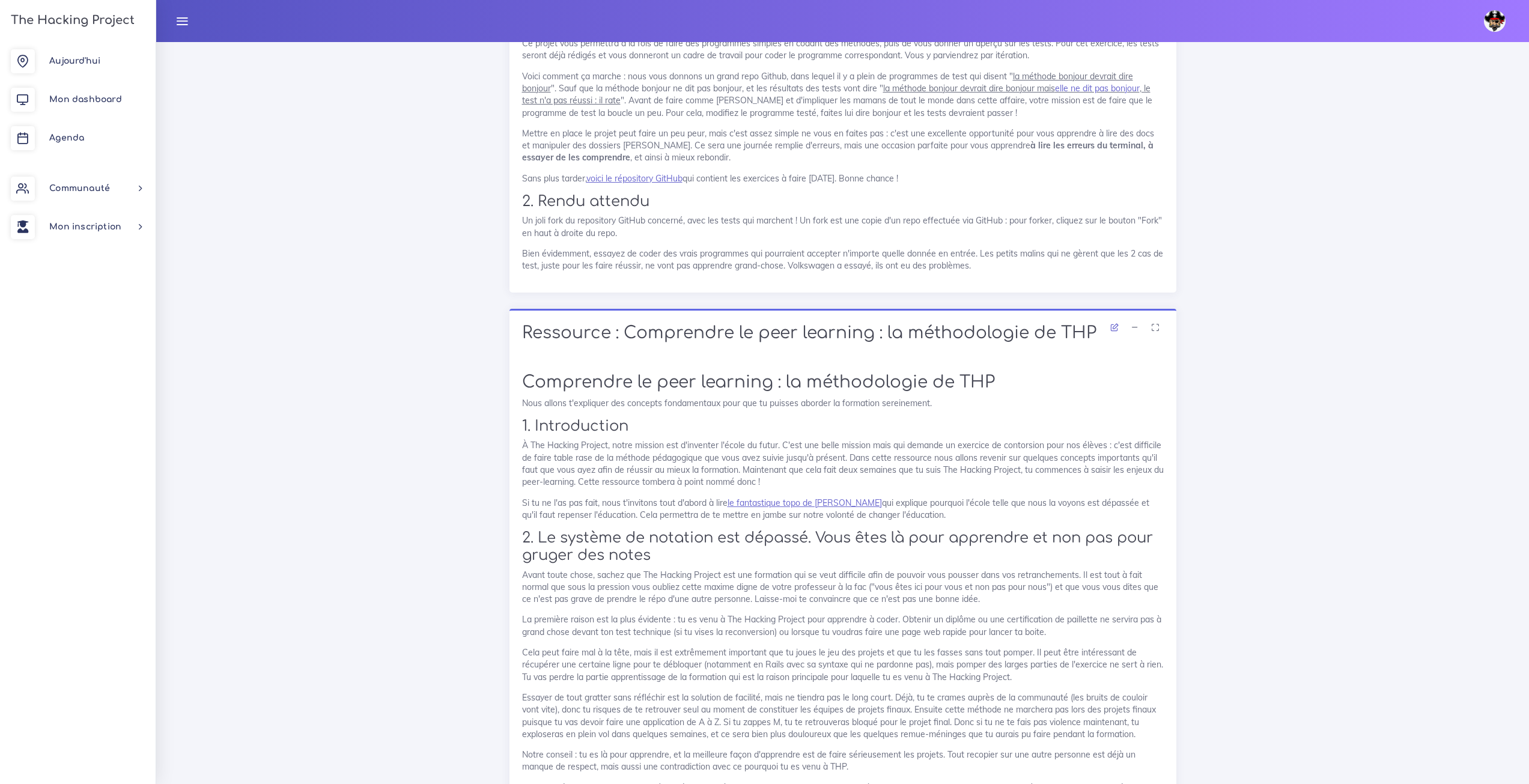
click at [15, 3] on link "The Hacking Project" at bounding box center [71, 20] width 127 height 40
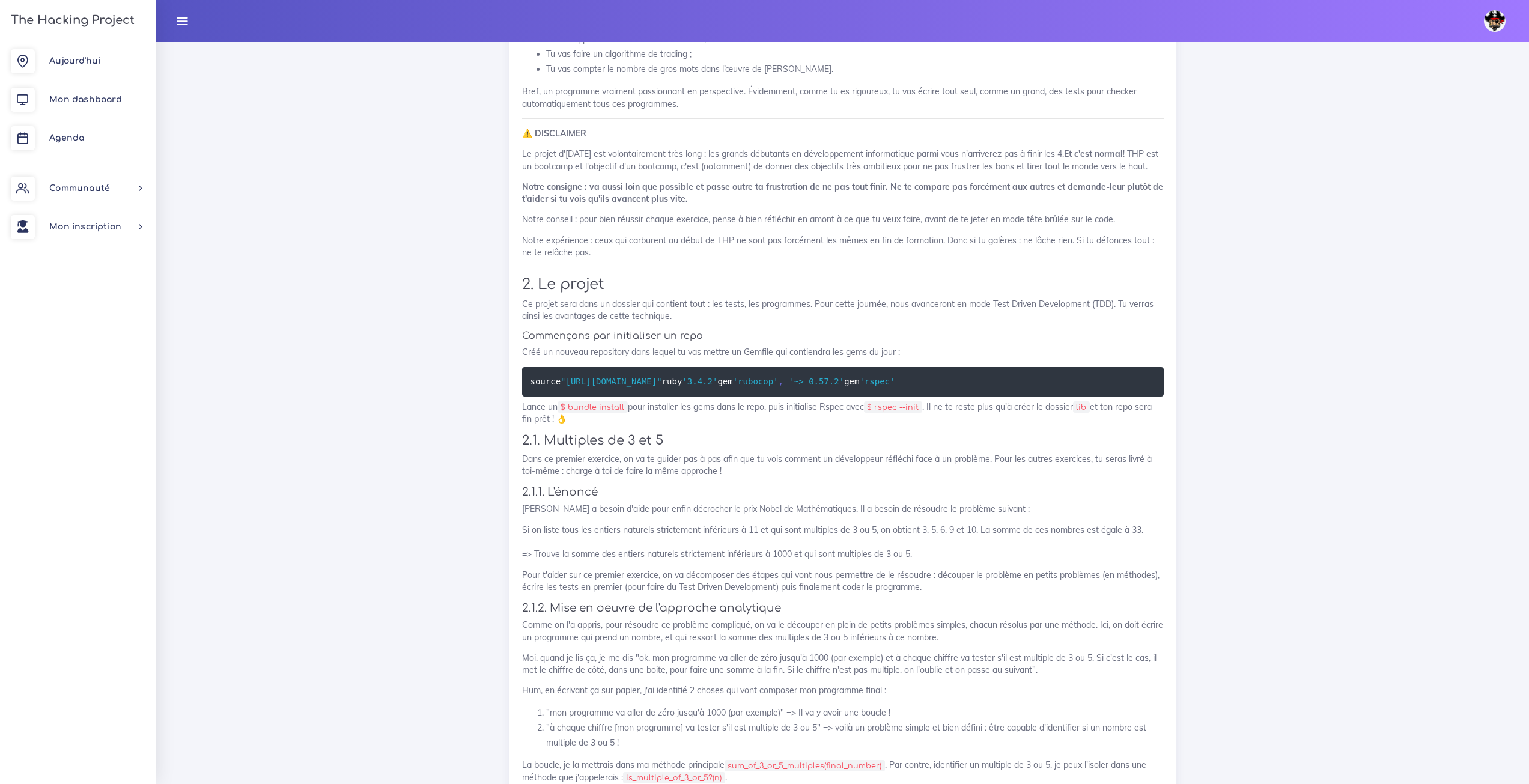
scroll to position [955, 0]
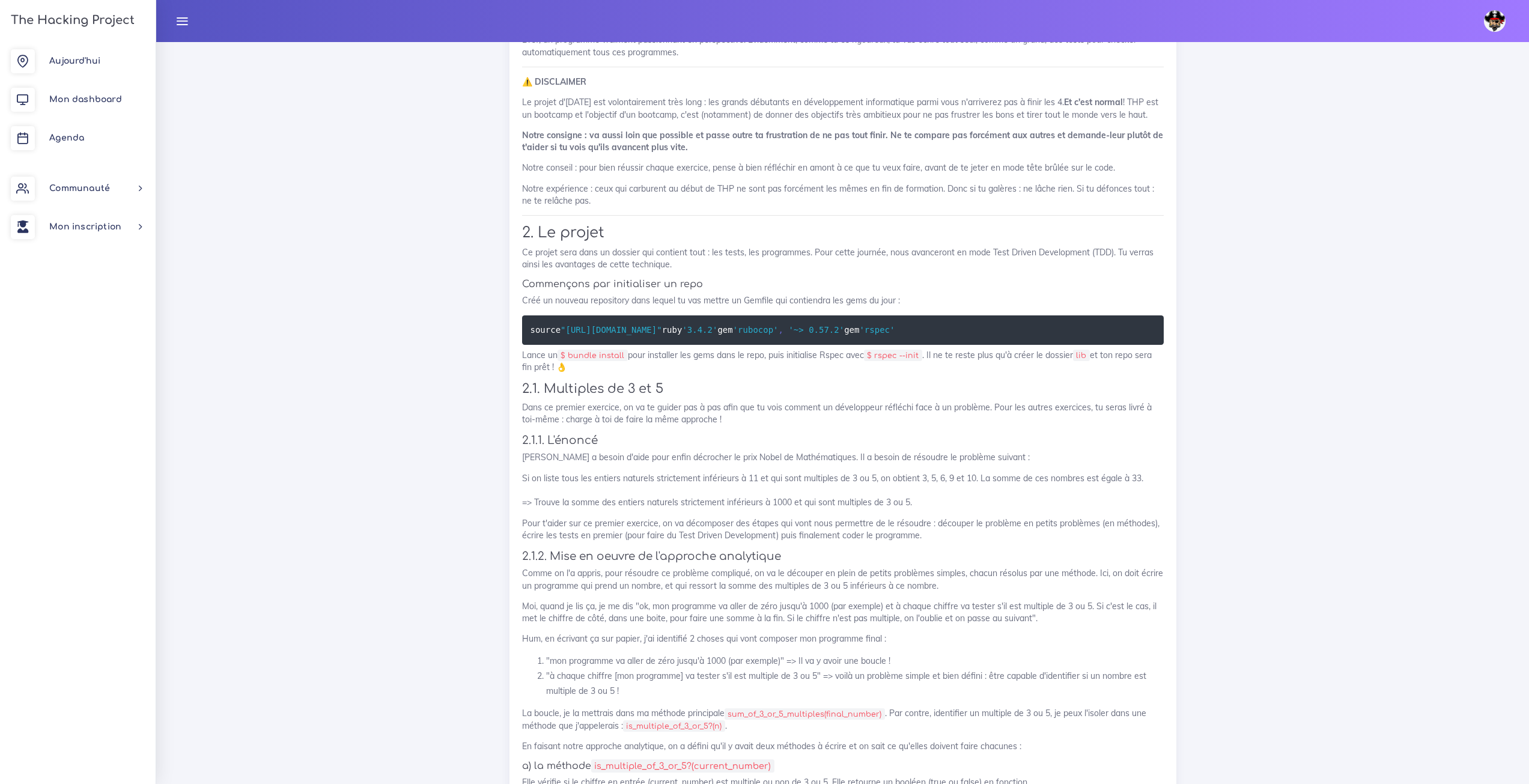
drag, startPoint x: 666, startPoint y: 341, endPoint x: 565, endPoint y: 340, distance: 101.0
click at [565, 340] on pre "source "[URL][DOMAIN_NAME]" ruby '3.4.2' gem 'rubocop' , '~> 0.57.2' gem 'rspec'" at bounding box center [843, 330] width 642 height 29
copy span ""[URL][DOMAIN_NAME]""
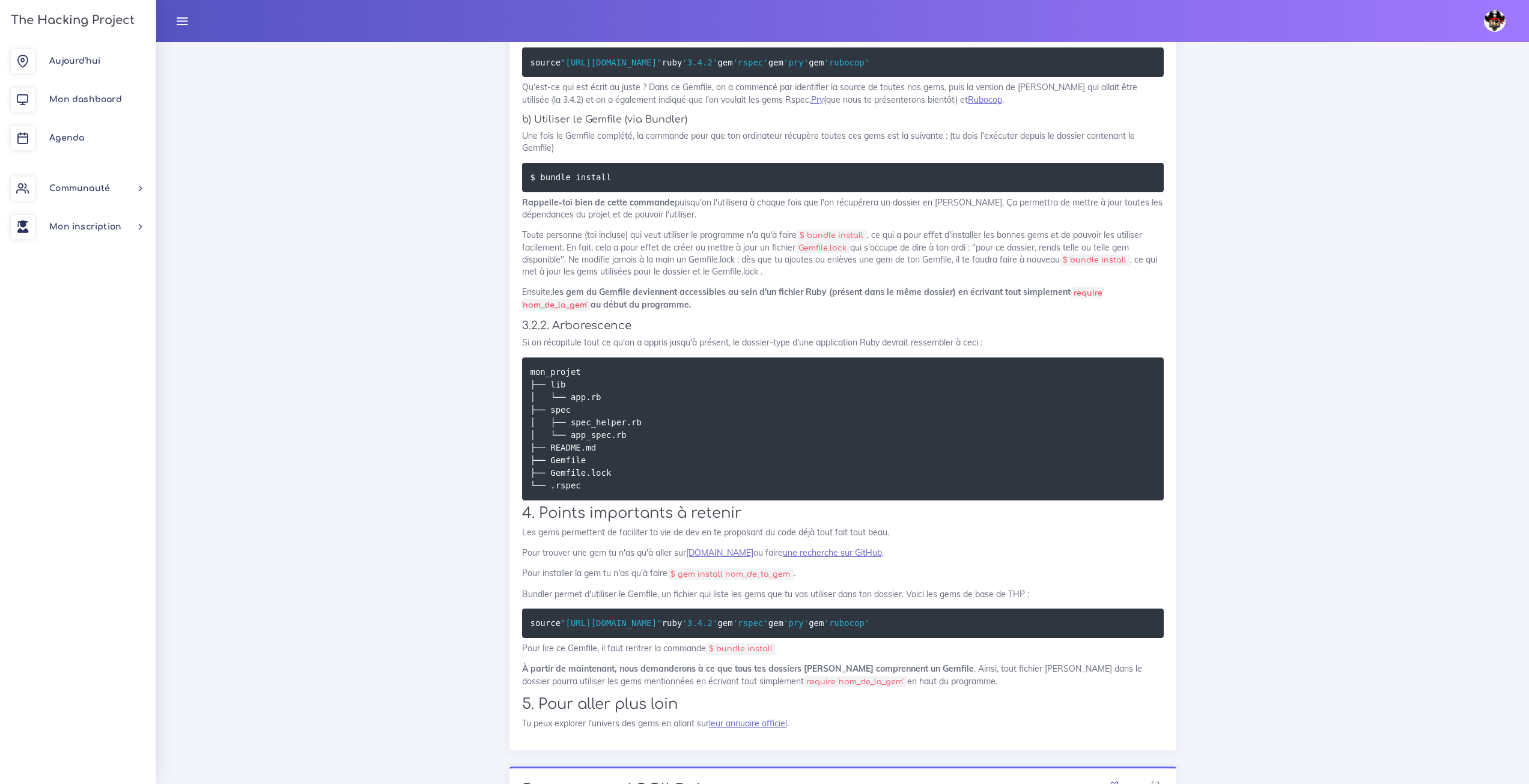
scroll to position [6780, 0]
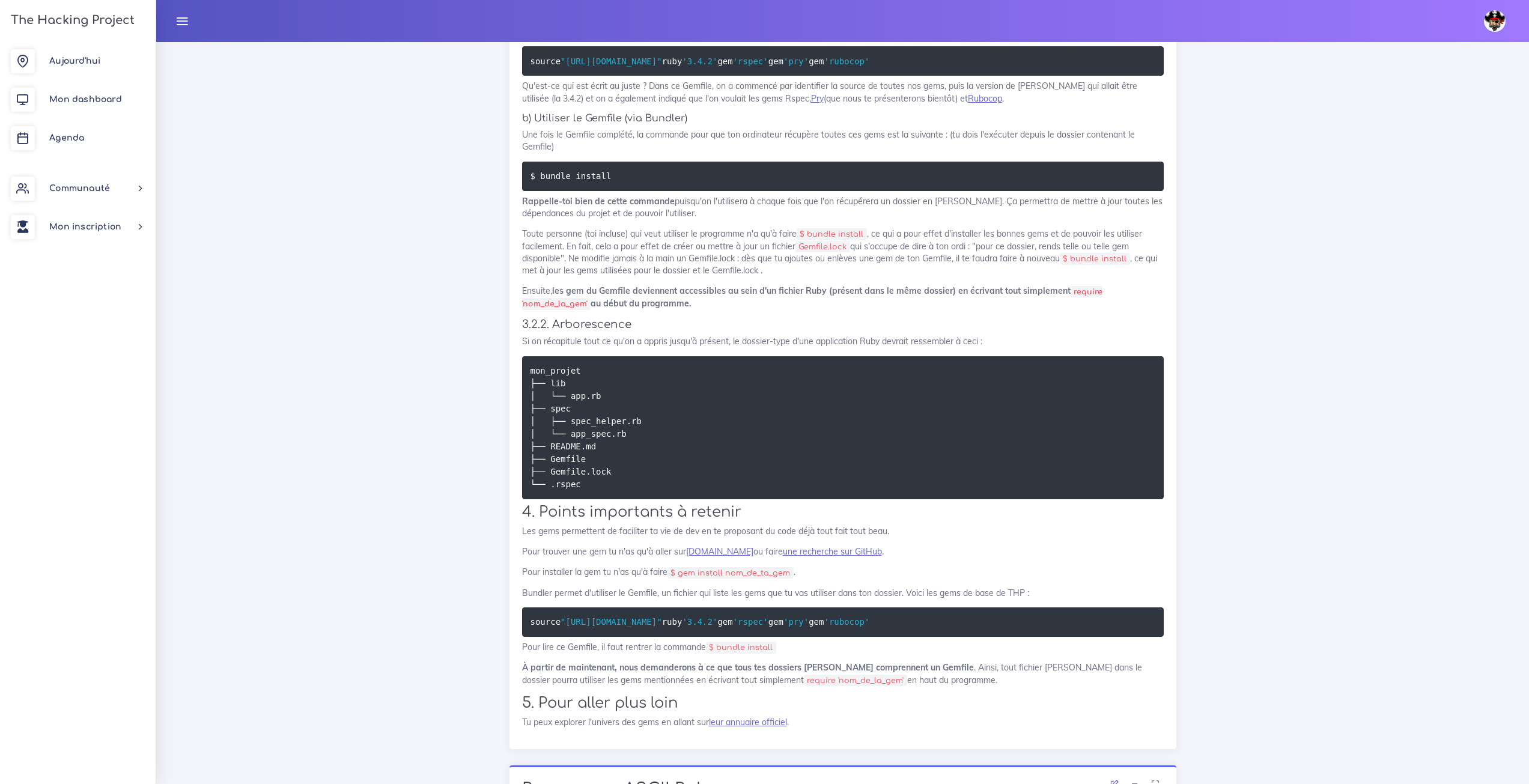
drag, startPoint x: 669, startPoint y: 452, endPoint x: 525, endPoint y: 451, distance: 144.0
click at [525, 76] on pre "source "https://rubygems.org" ruby '3.4.2' gem 'rspec' gem 'pry' gem 'rubocop'" at bounding box center [843, 61] width 642 height 29
copy code "source "https://rubygems.org""
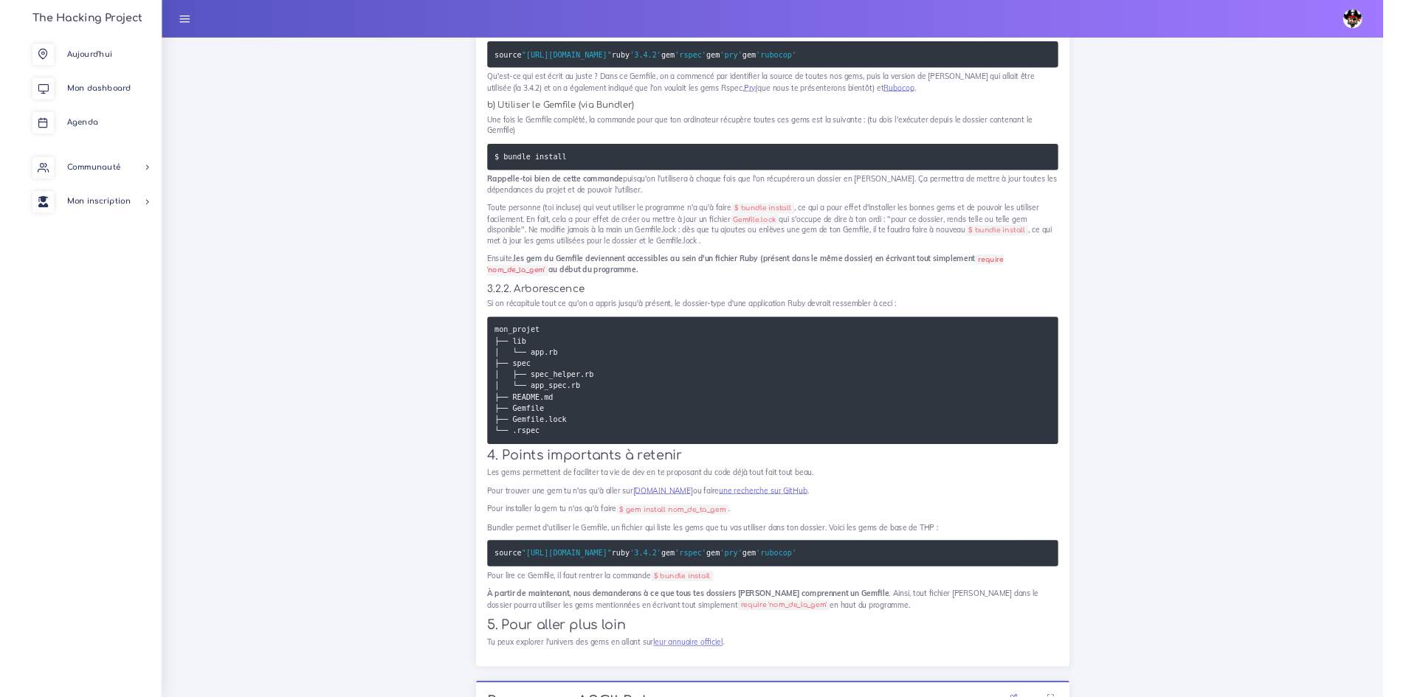
scroll to position [8973, 0]
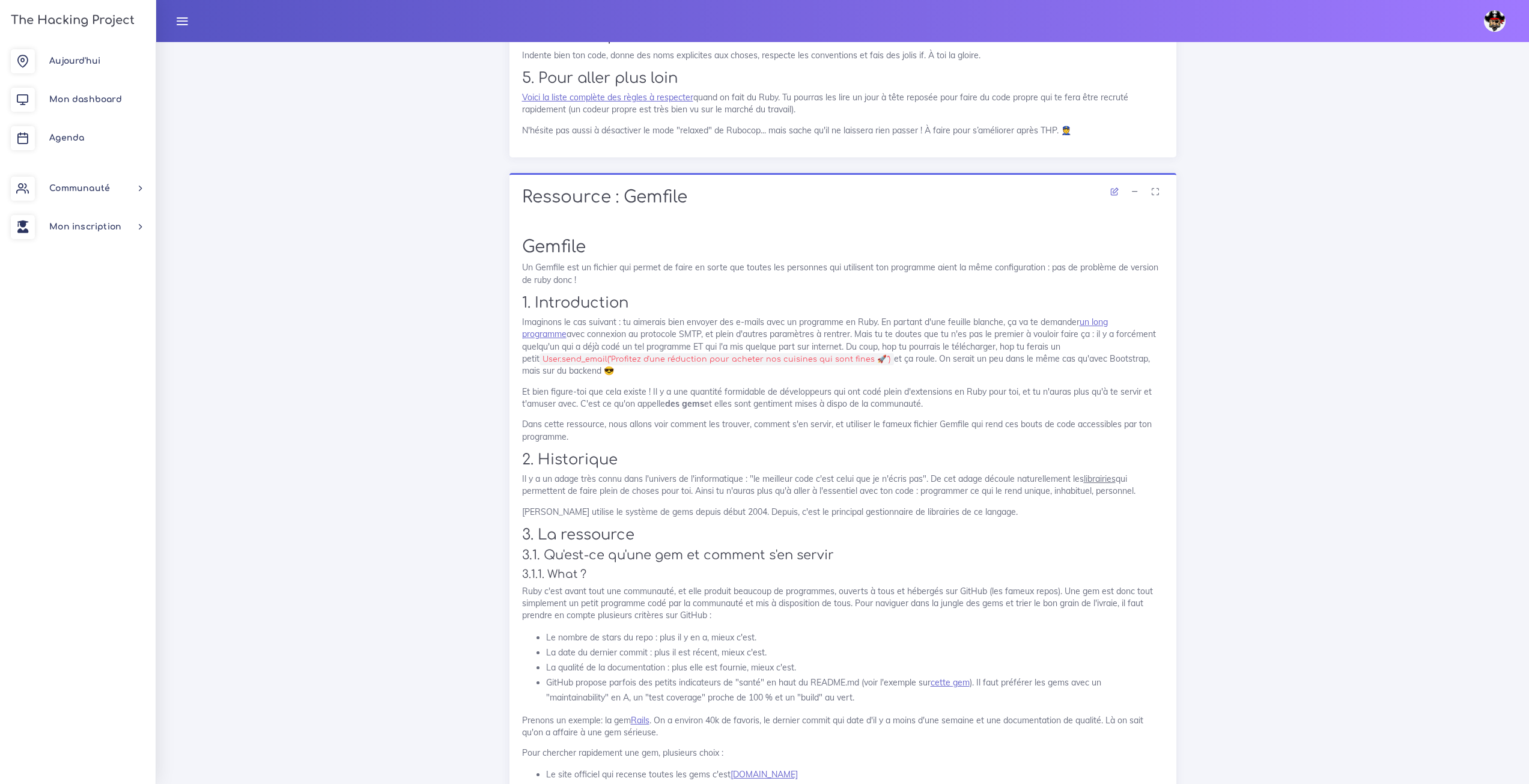
scroll to position [5075, 0]
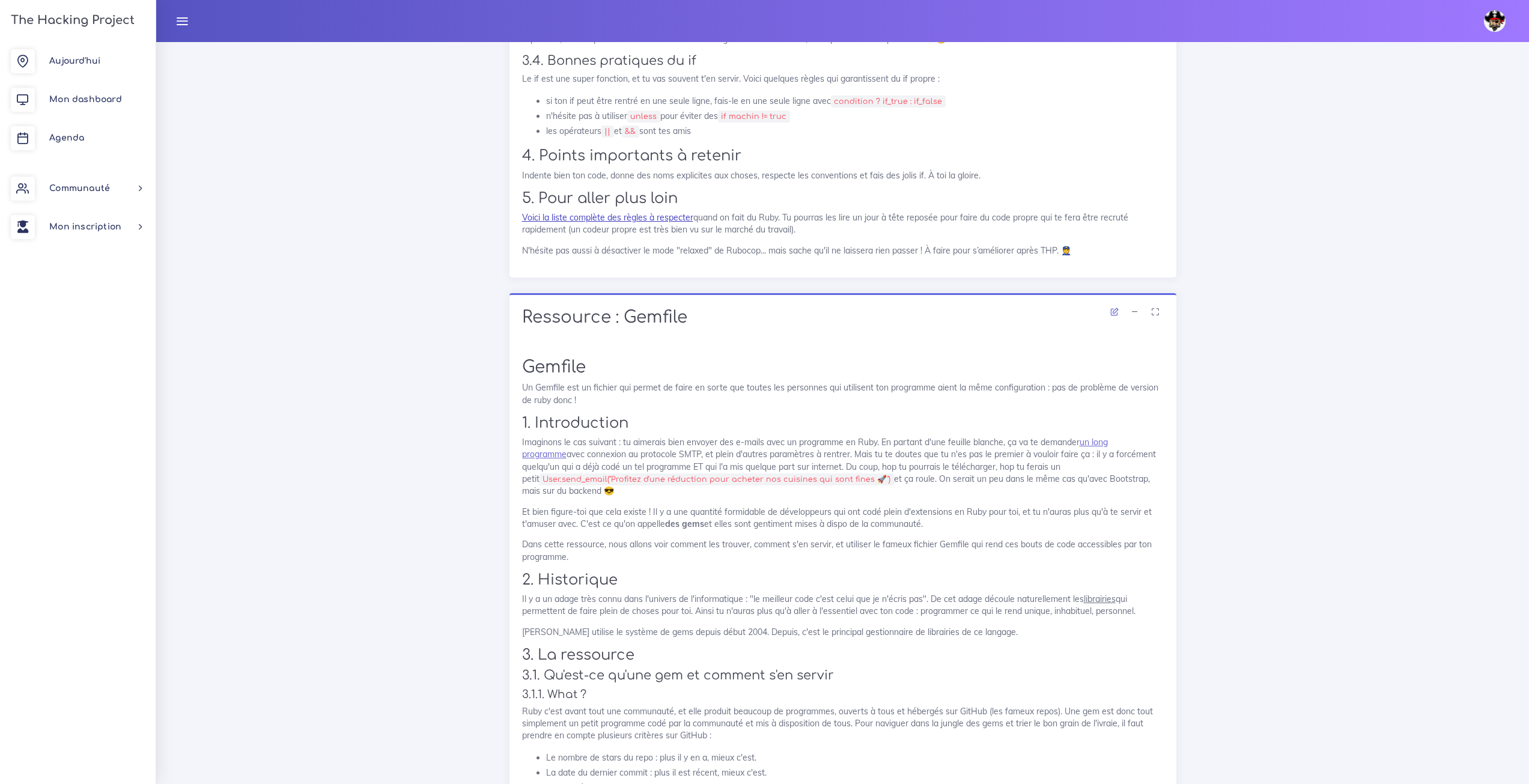
click at [636, 223] on link "Voici la liste complète des règles à respecter" at bounding box center [607, 217] width 171 height 11
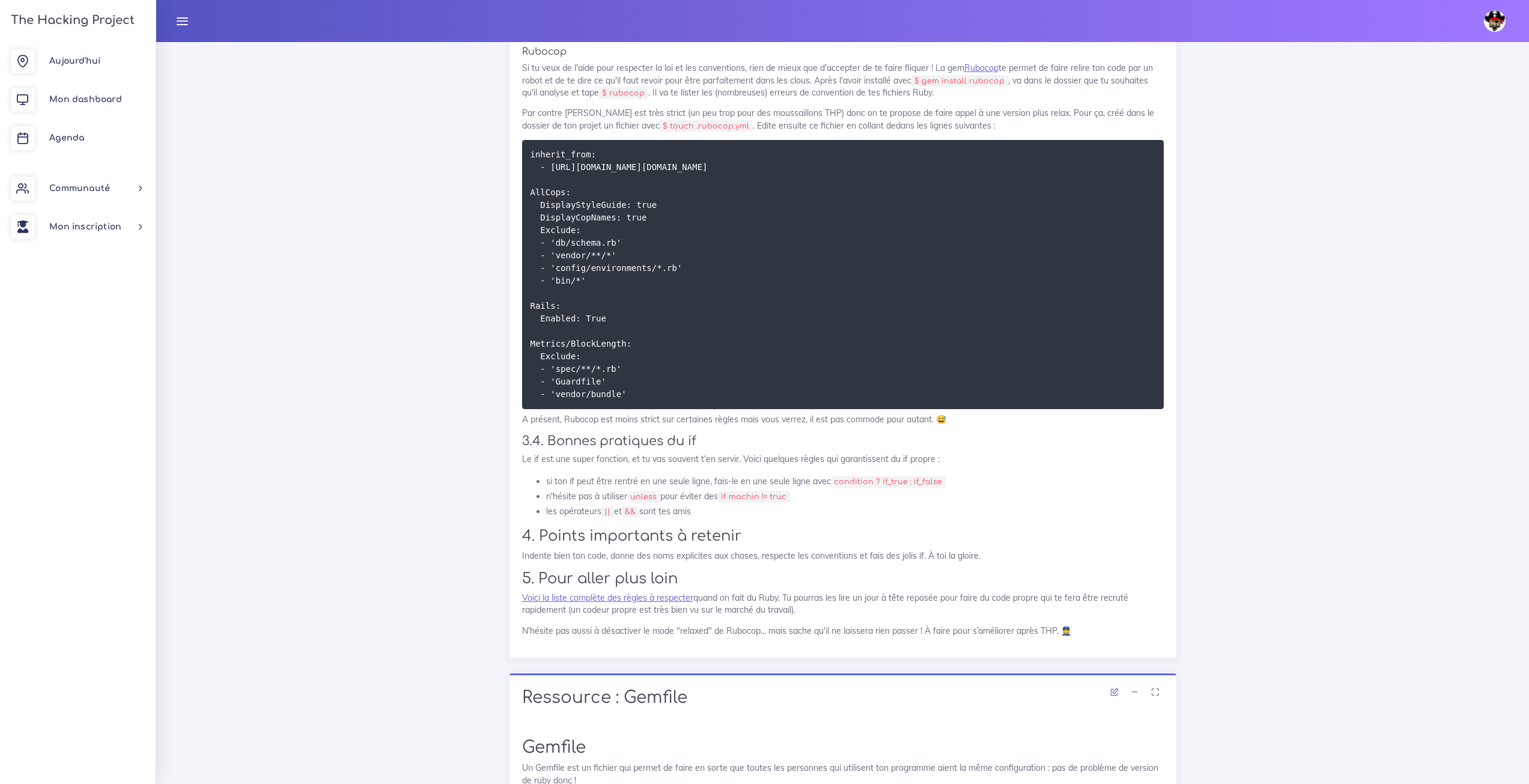
scroll to position [4655, 0]
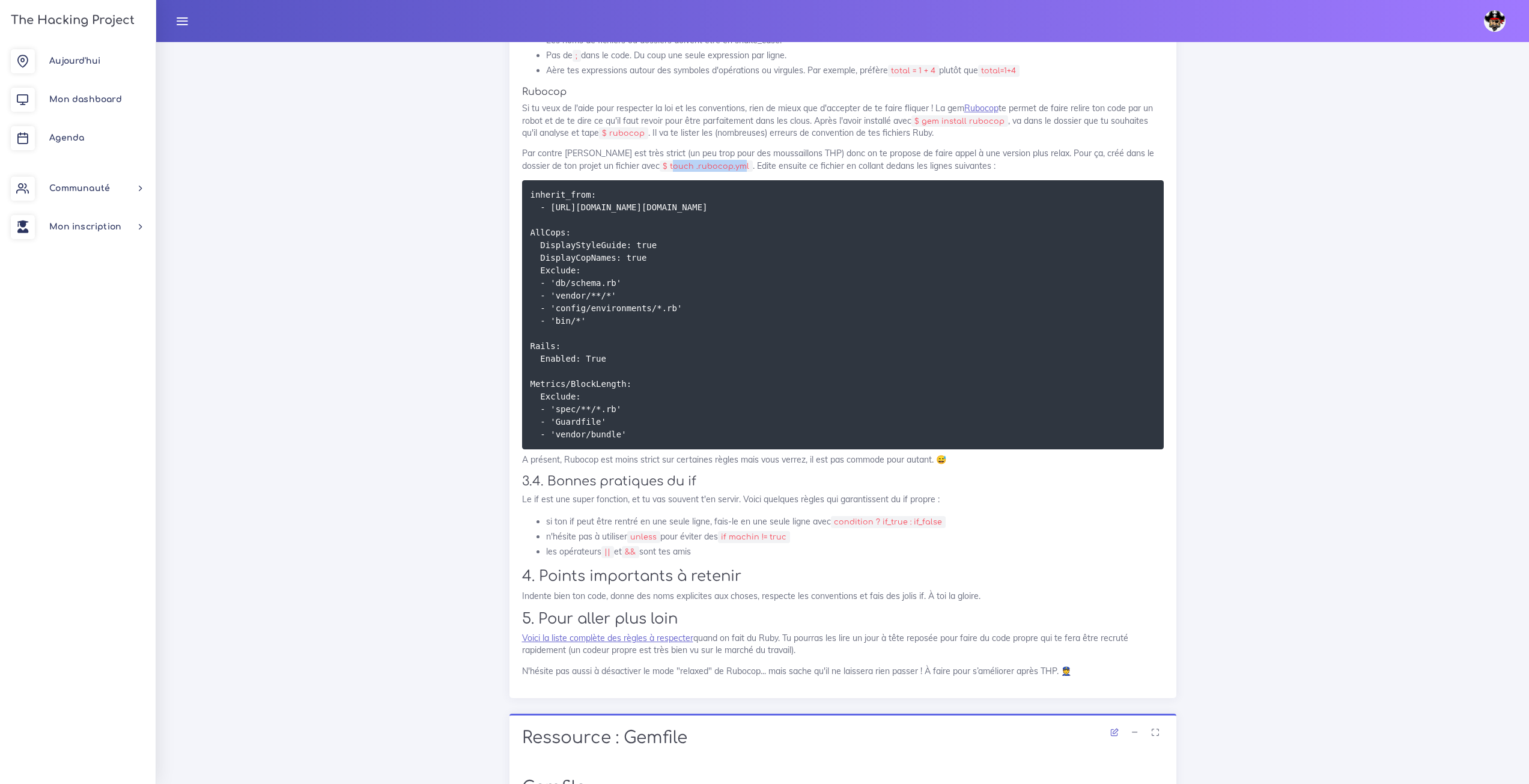
drag, startPoint x: 704, startPoint y: 566, endPoint x: 638, endPoint y: 566, distance: 66.0
click at [659, 173] on code "$ touch .rubocop.yml" at bounding box center [706, 166] width 93 height 12
click at [708, 173] on code "$ touch .rubocop.yml" at bounding box center [706, 166] width 93 height 12
drag, startPoint x: 707, startPoint y: 567, endPoint x: 626, endPoint y: 567, distance: 81.0
click at [659, 173] on code "$ touch .rubocop.yml" at bounding box center [706, 166] width 93 height 12
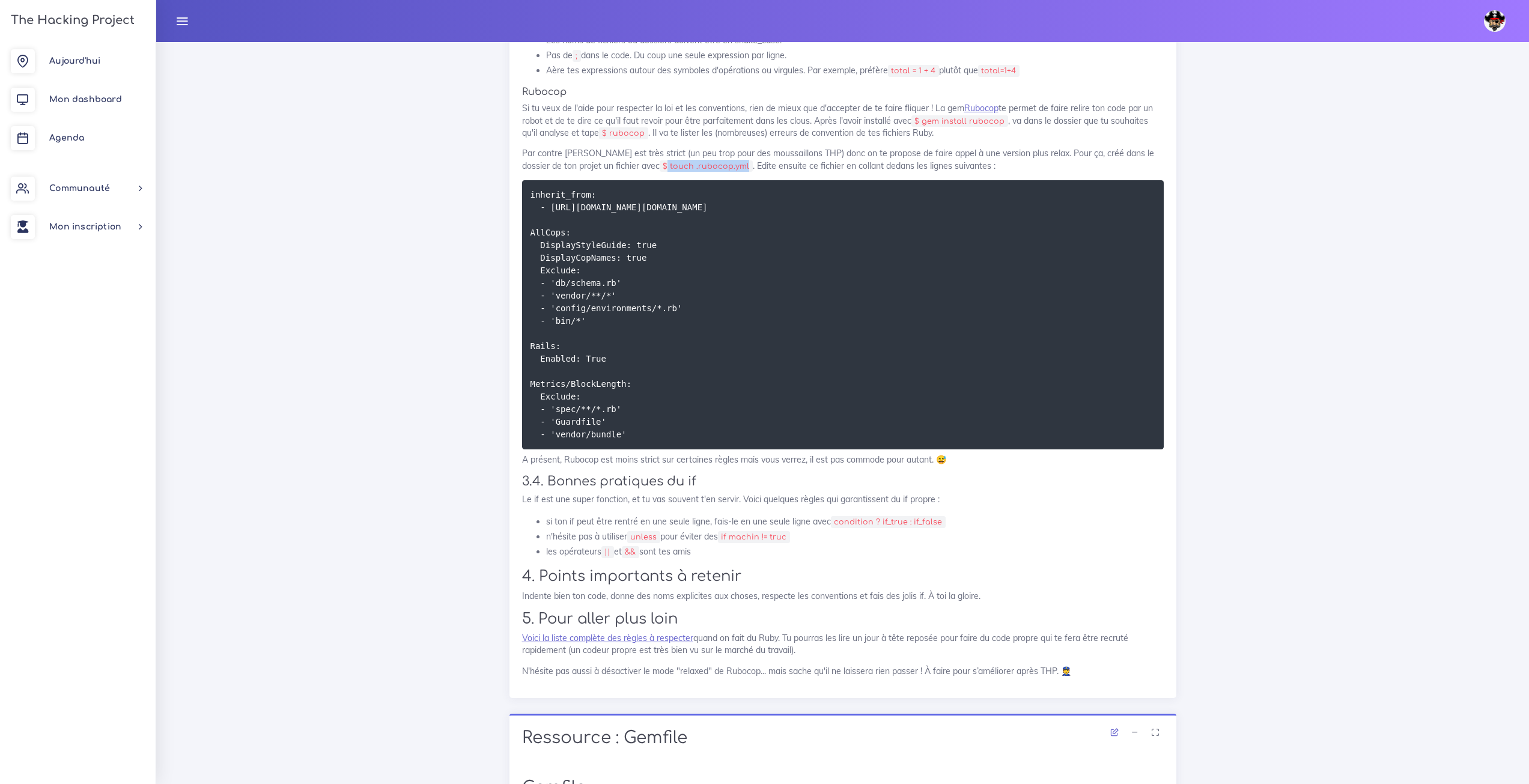
copy code "touch .rubocop.yml"
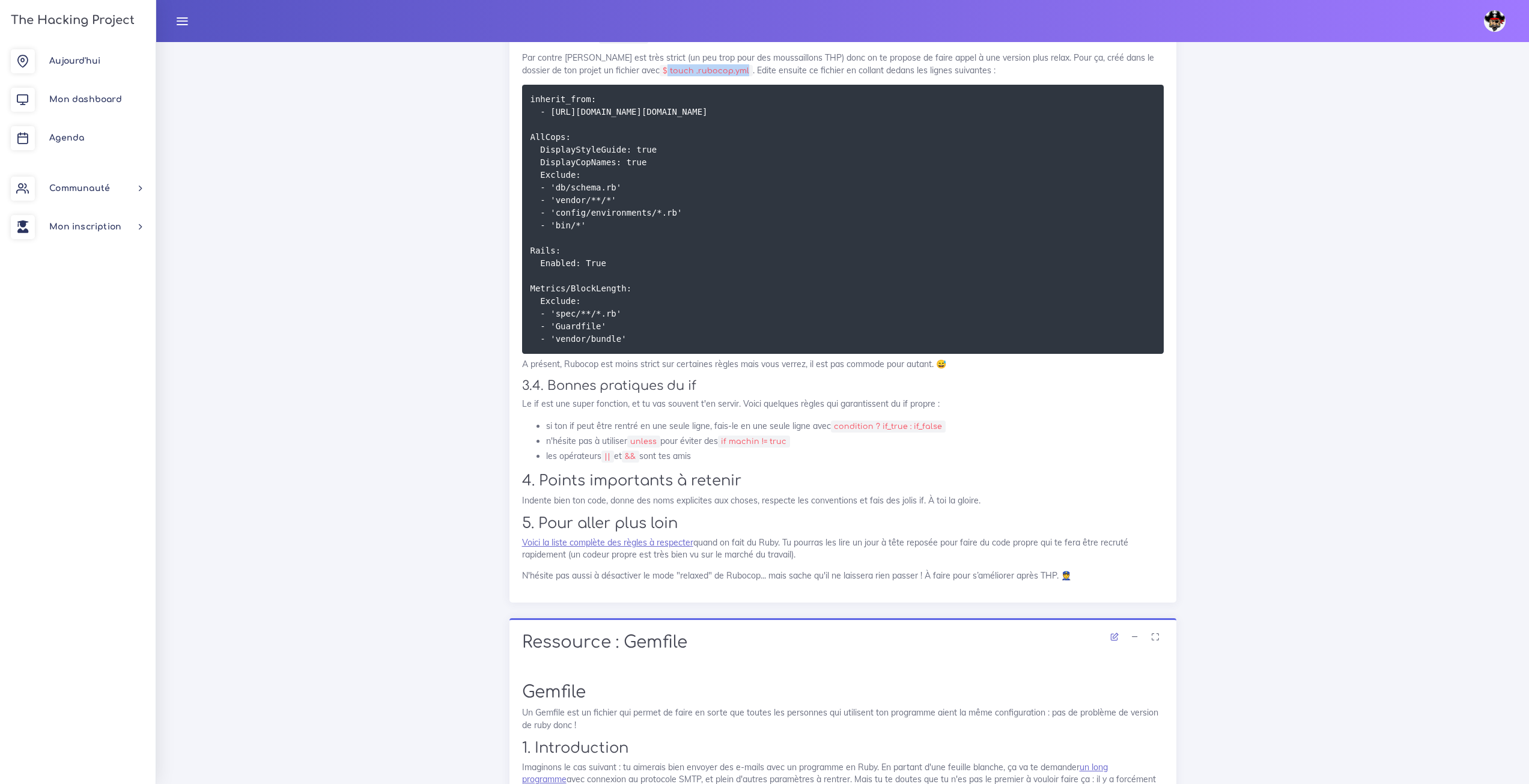
scroll to position [5016, 0]
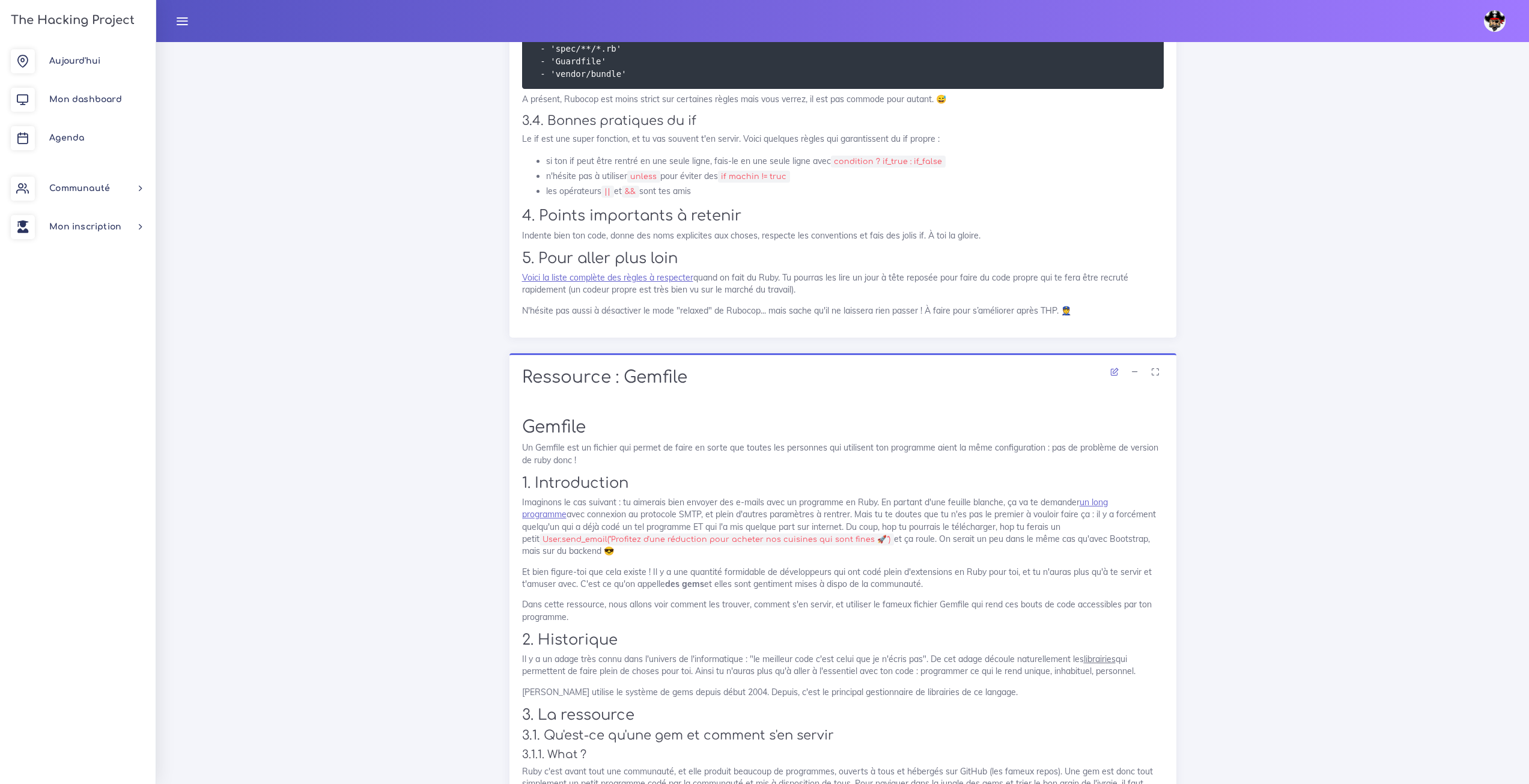
drag, startPoint x: 644, startPoint y: 480, endPoint x: 518, endPoint y: 229, distance: 280.9
copy code "inherit_from: - http://relaxed.ruby.style/rubocop.yml AllCops: DisplayStyleGuid…"
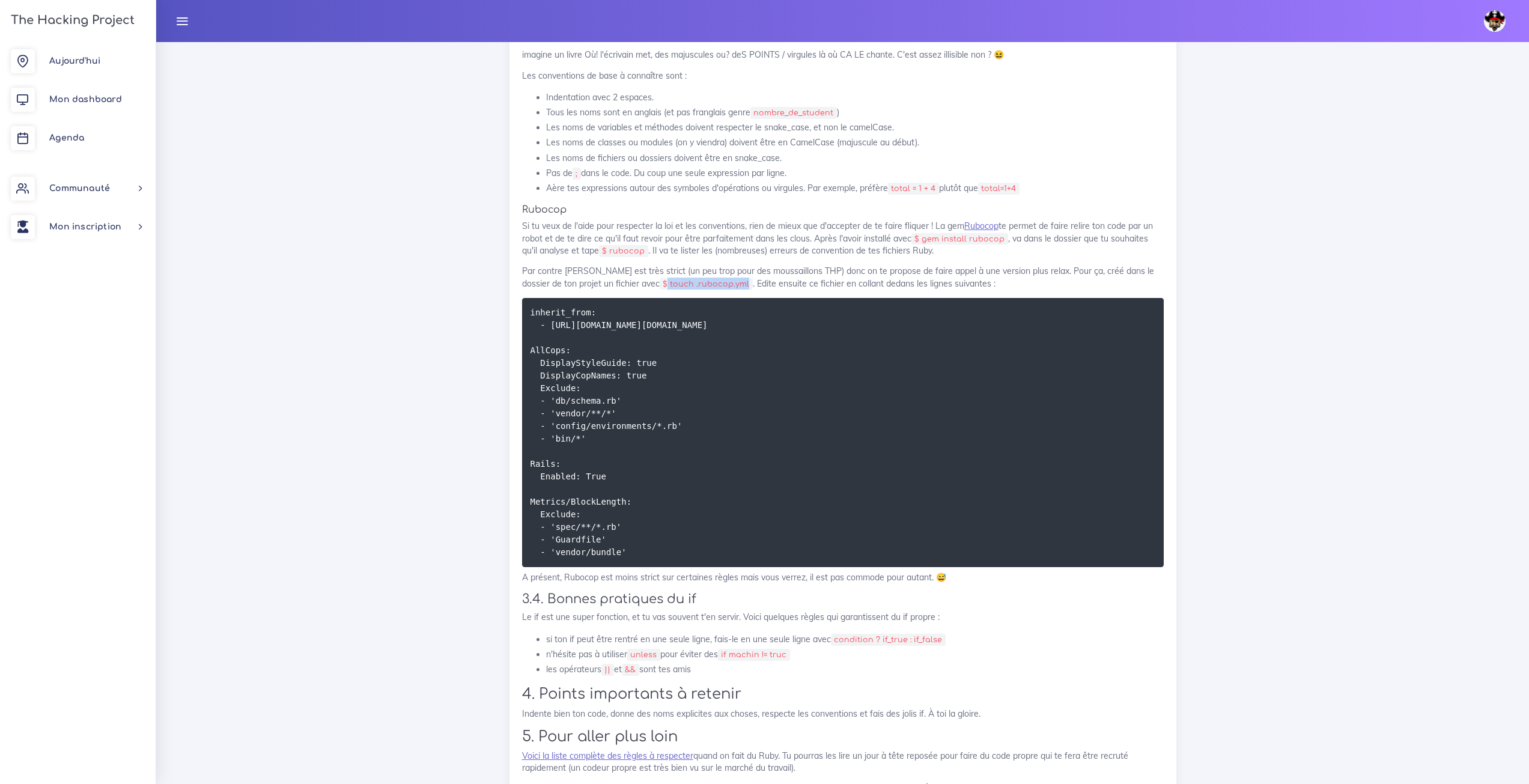
scroll to position [4474, 0]
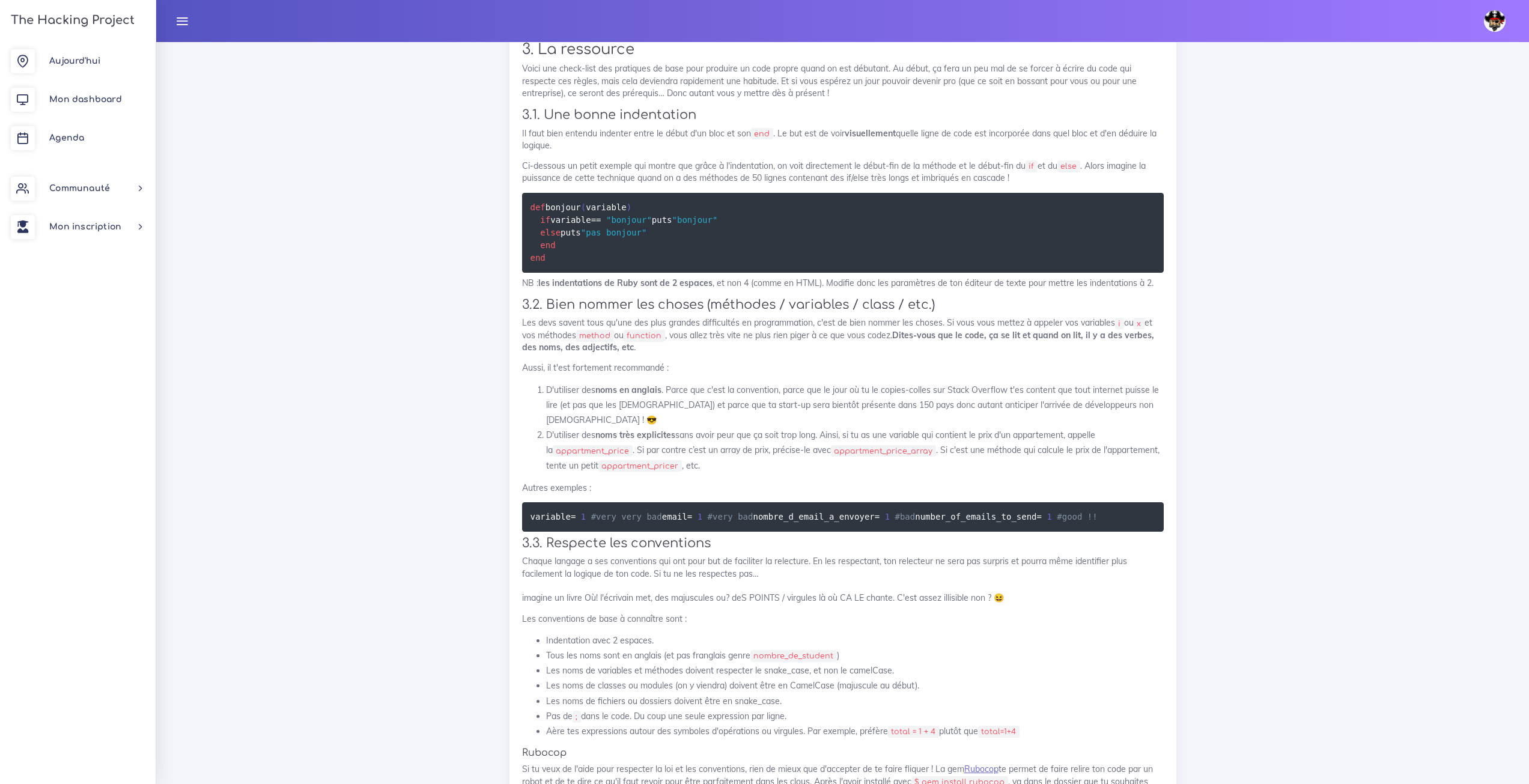
drag, startPoint x: 603, startPoint y: 455, endPoint x: 435, endPoint y: 392, distance: 179.4
click at [435, 392] on div "Dashboard Semaine d'introduction Découverte de Ruby Quelques exercices de chauf…" at bounding box center [843, 32] width 1373 height 7967
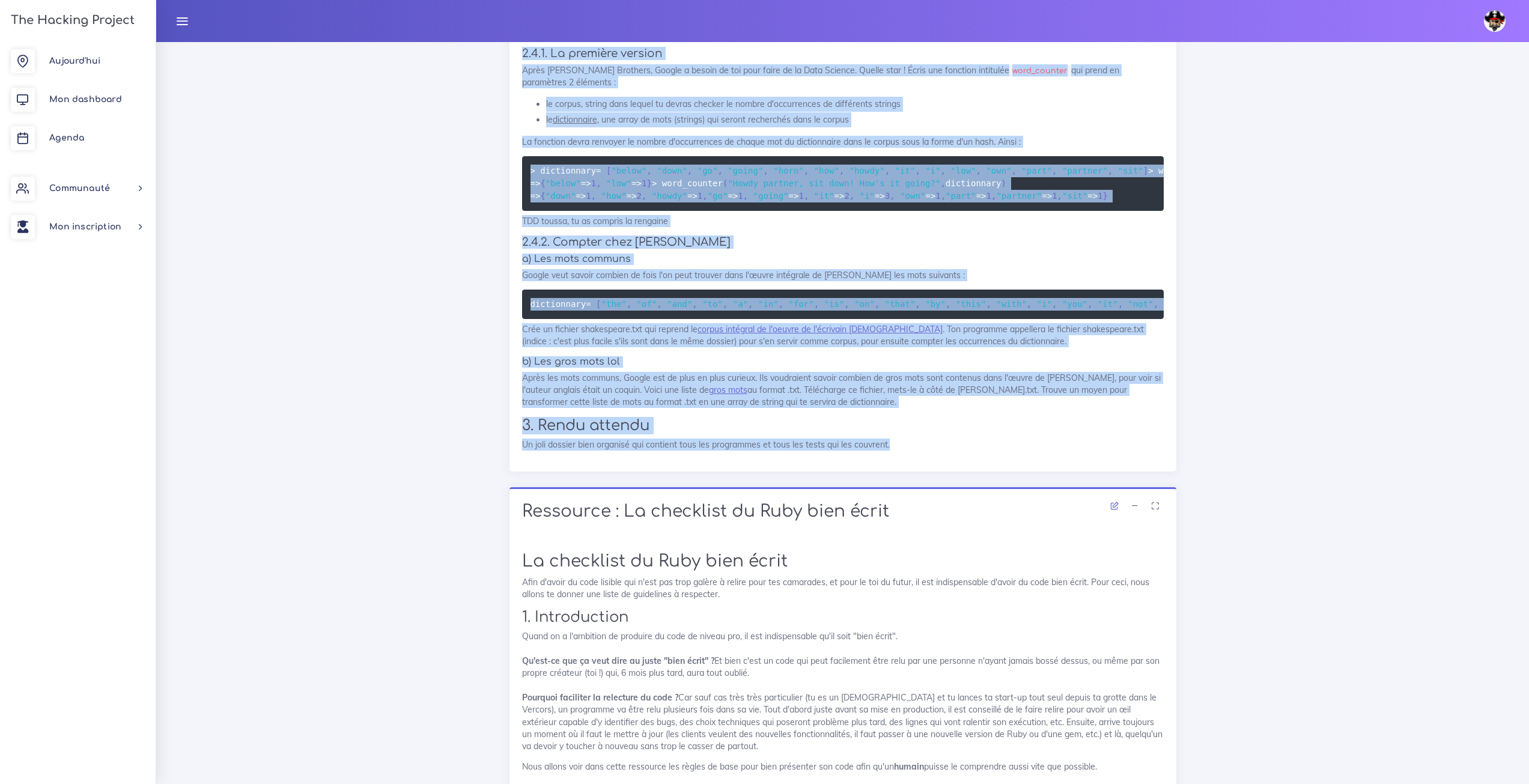
scroll to position [3485, 0]
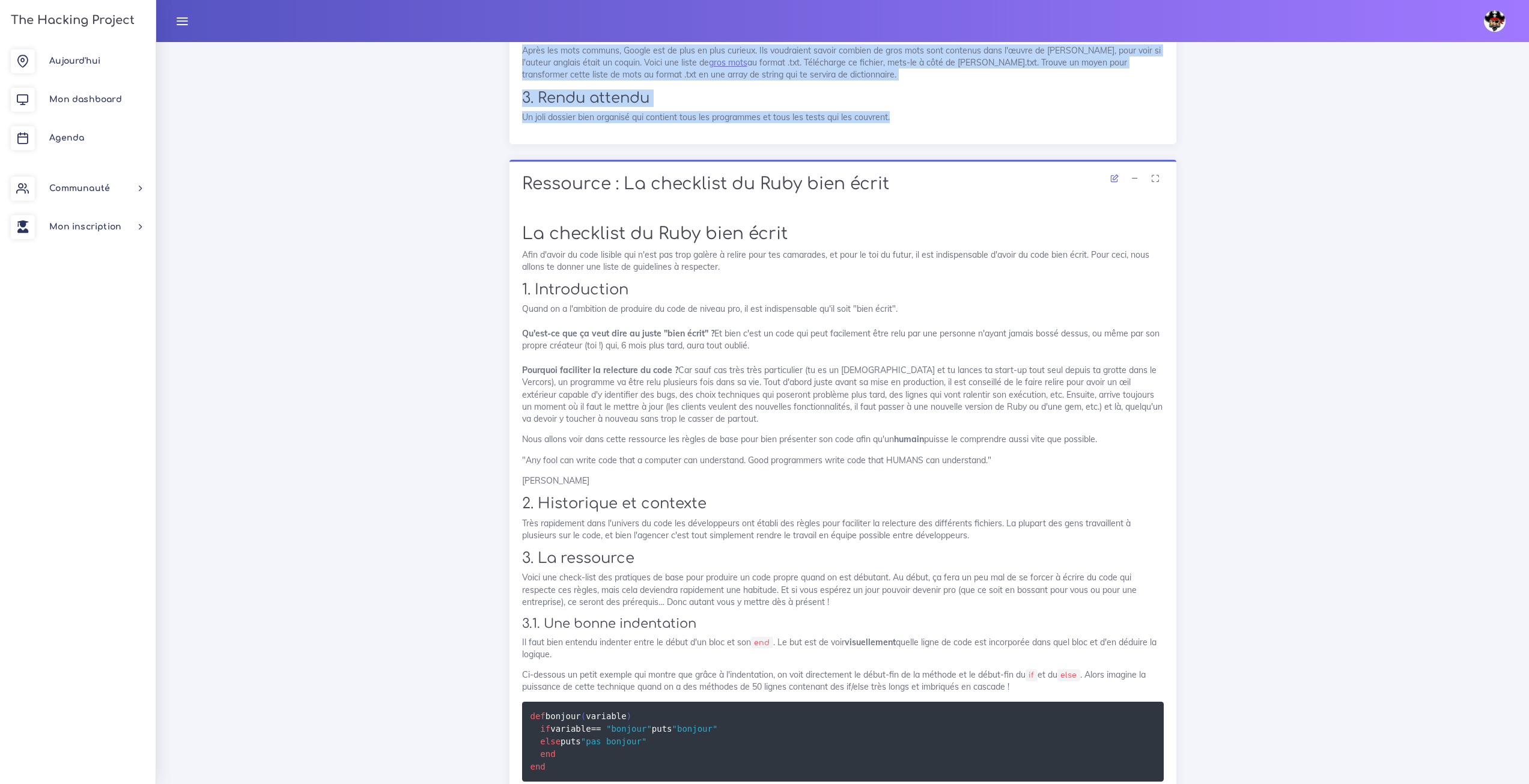
drag, startPoint x: 518, startPoint y: 252, endPoint x: 974, endPoint y: 470, distance: 505.4
copy div "Projets : Petits programmes de mise en chauffe Petits programmes de mise en cha…"
click at [782, 40] on h5 "b) Les gros mots lol" at bounding box center [843, 34] width 642 height 11
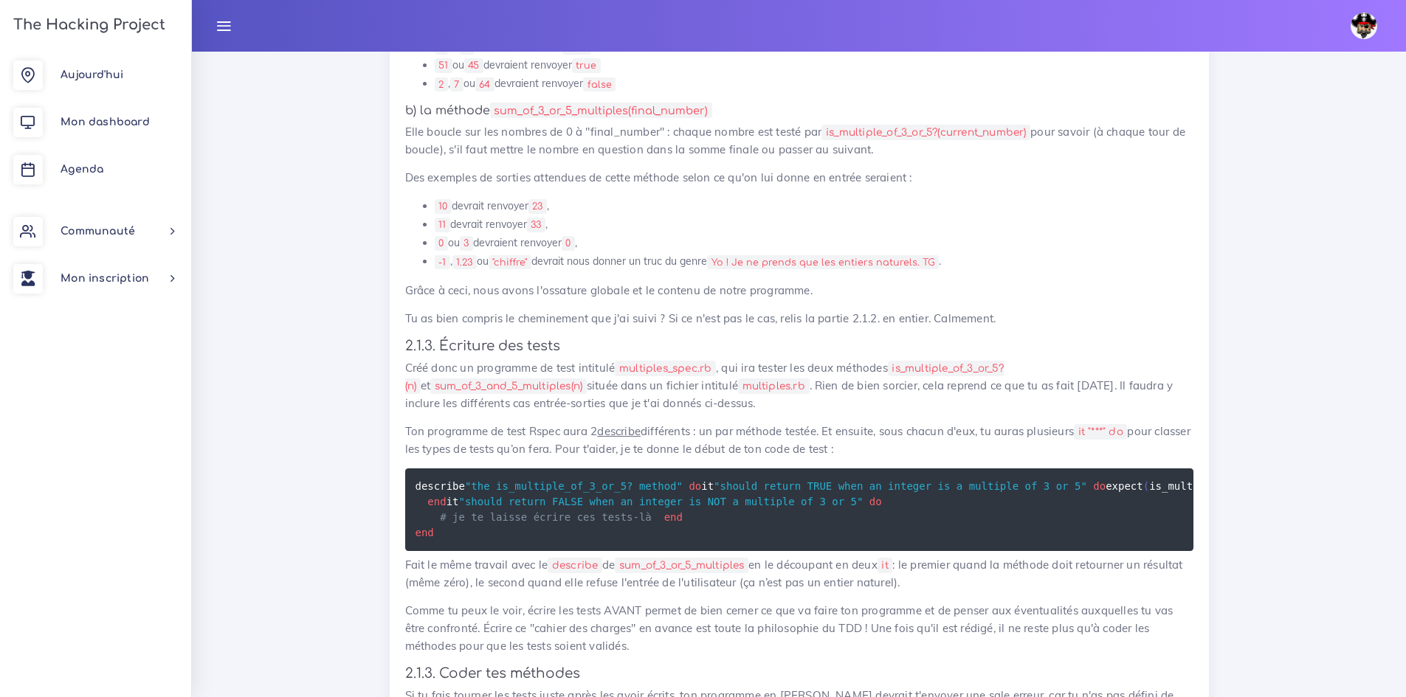
scroll to position [2546, 0]
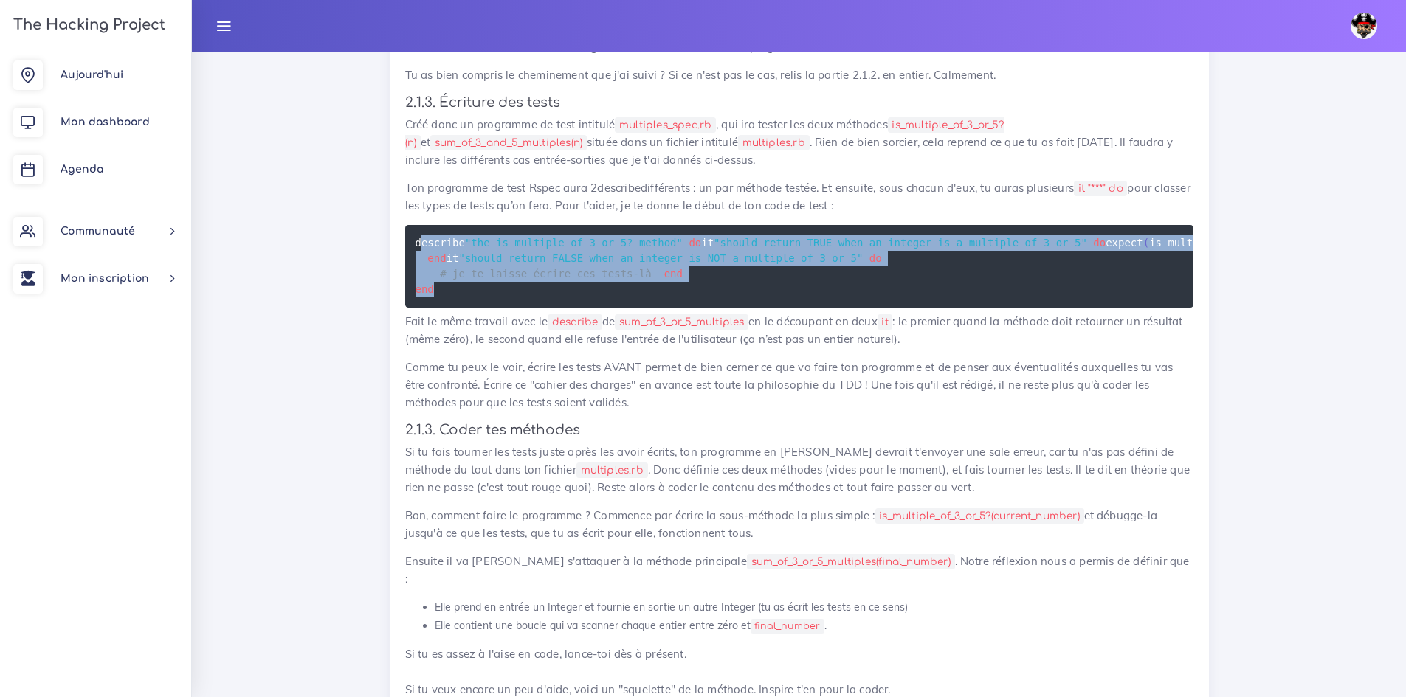
drag, startPoint x: 466, startPoint y: 455, endPoint x: 422, endPoint y: 294, distance: 166.2
click at [422, 294] on pre "describe "the is_multiple_of_3_or_5? method" do it "should return TRUE when an …" at bounding box center [799, 266] width 788 height 83
copy code "escribe "the is_multiple_of_3_or_5? method" do it "should return TRUE when an i…"
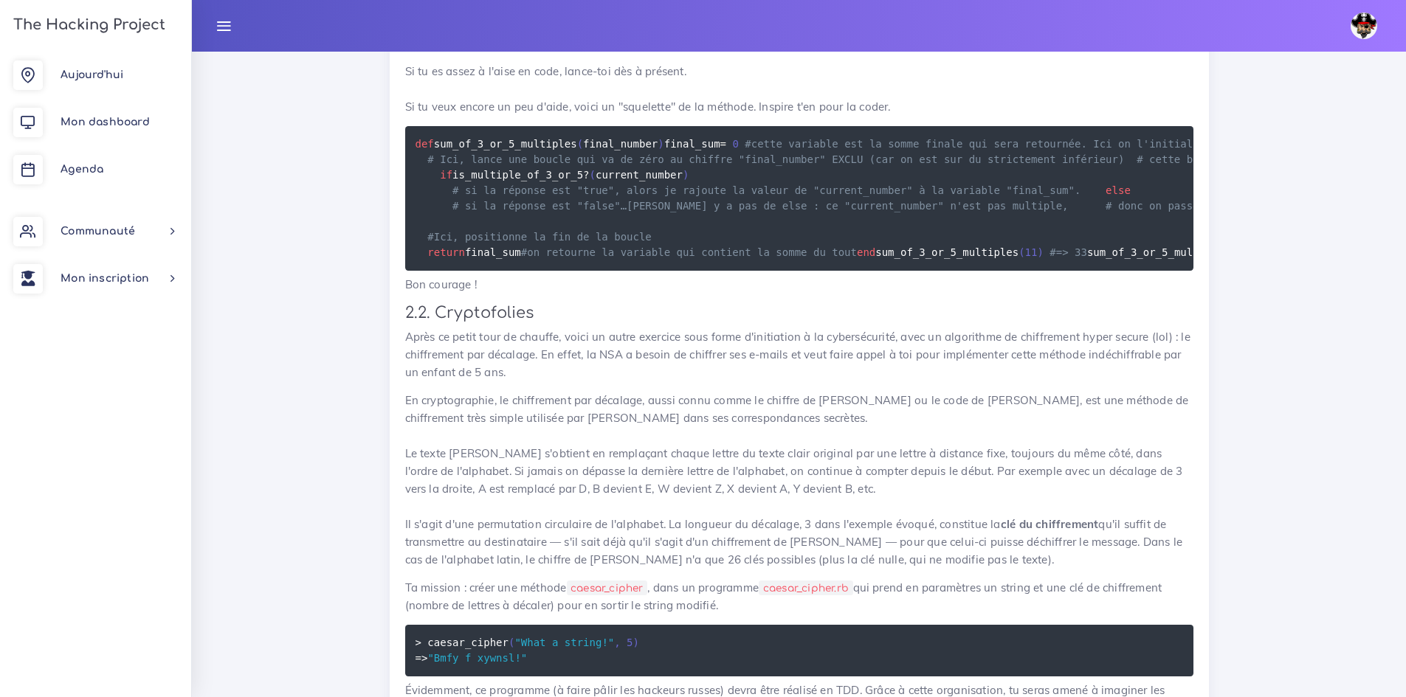
scroll to position [3284, 0]
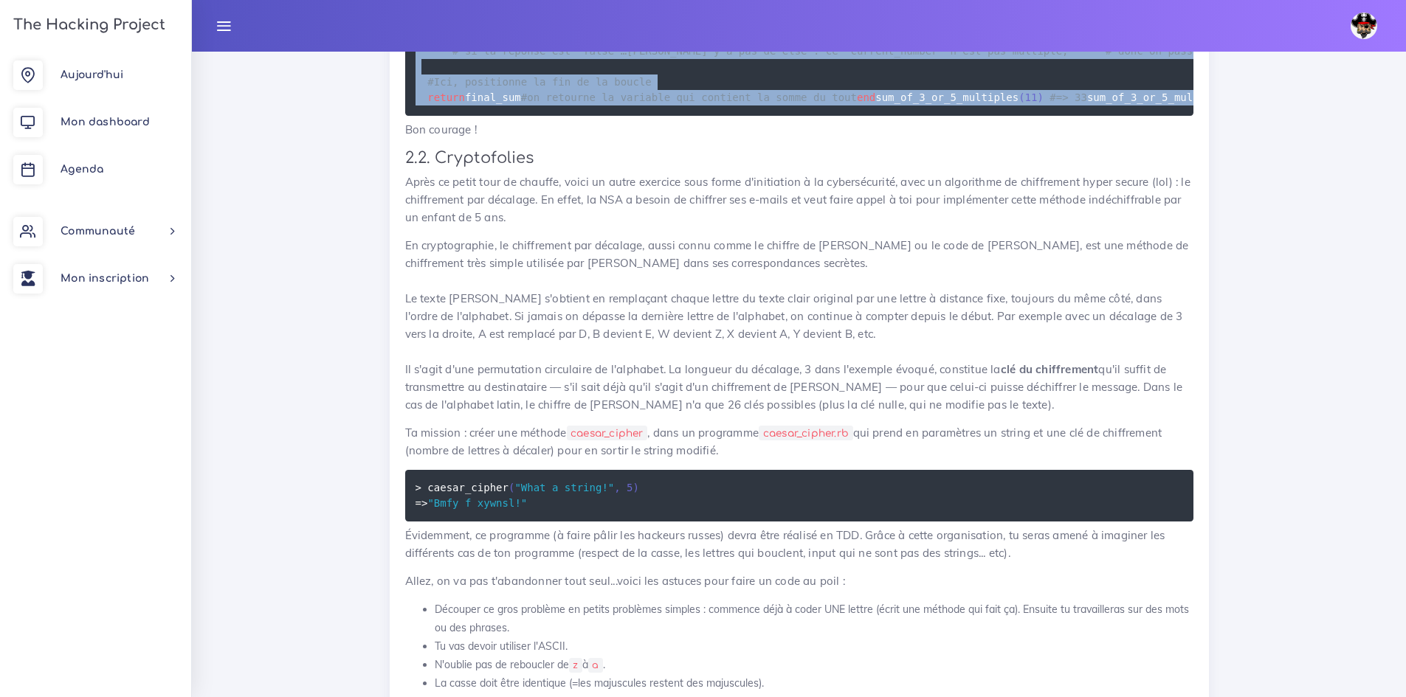
drag, startPoint x: 635, startPoint y: 458, endPoint x: 379, endPoint y: 140, distance: 408.3
copy code "def sum_of_3_or_5_multiples ( final_number ) final_sum = 0 #cette variable est …"
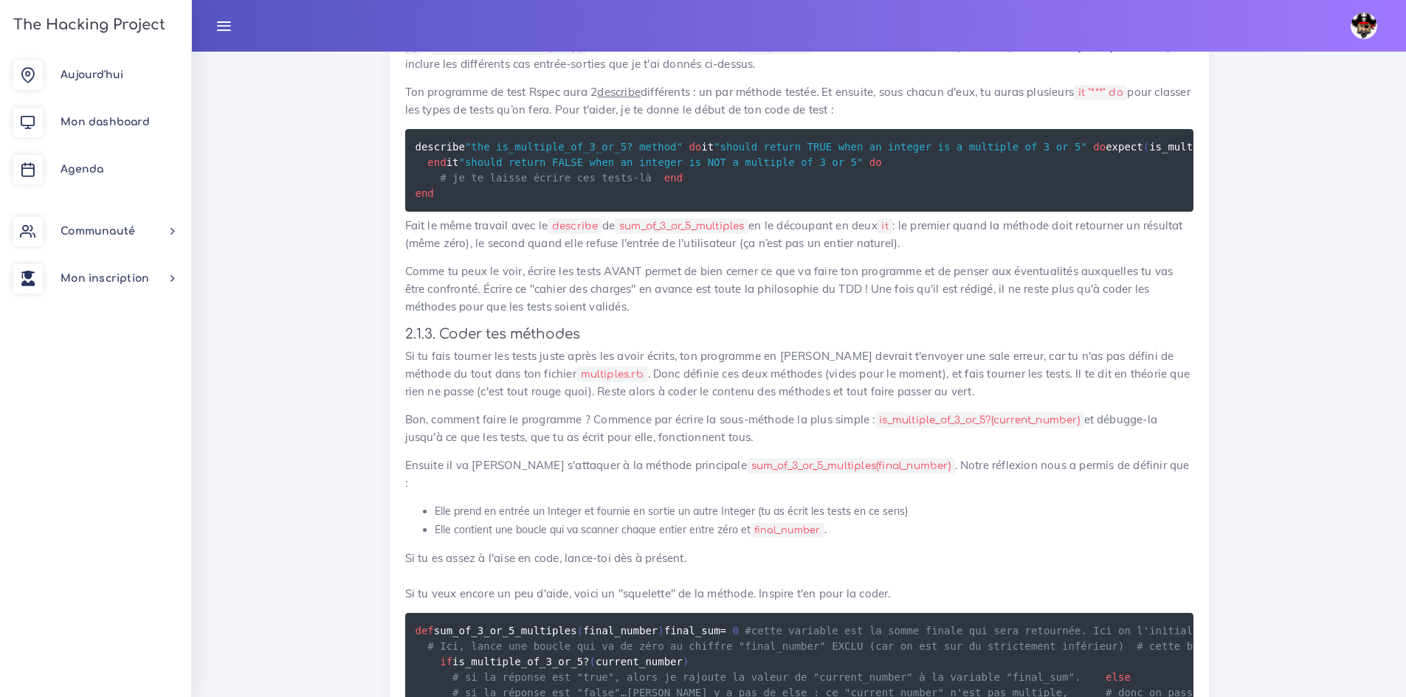
scroll to position [2693, 0]
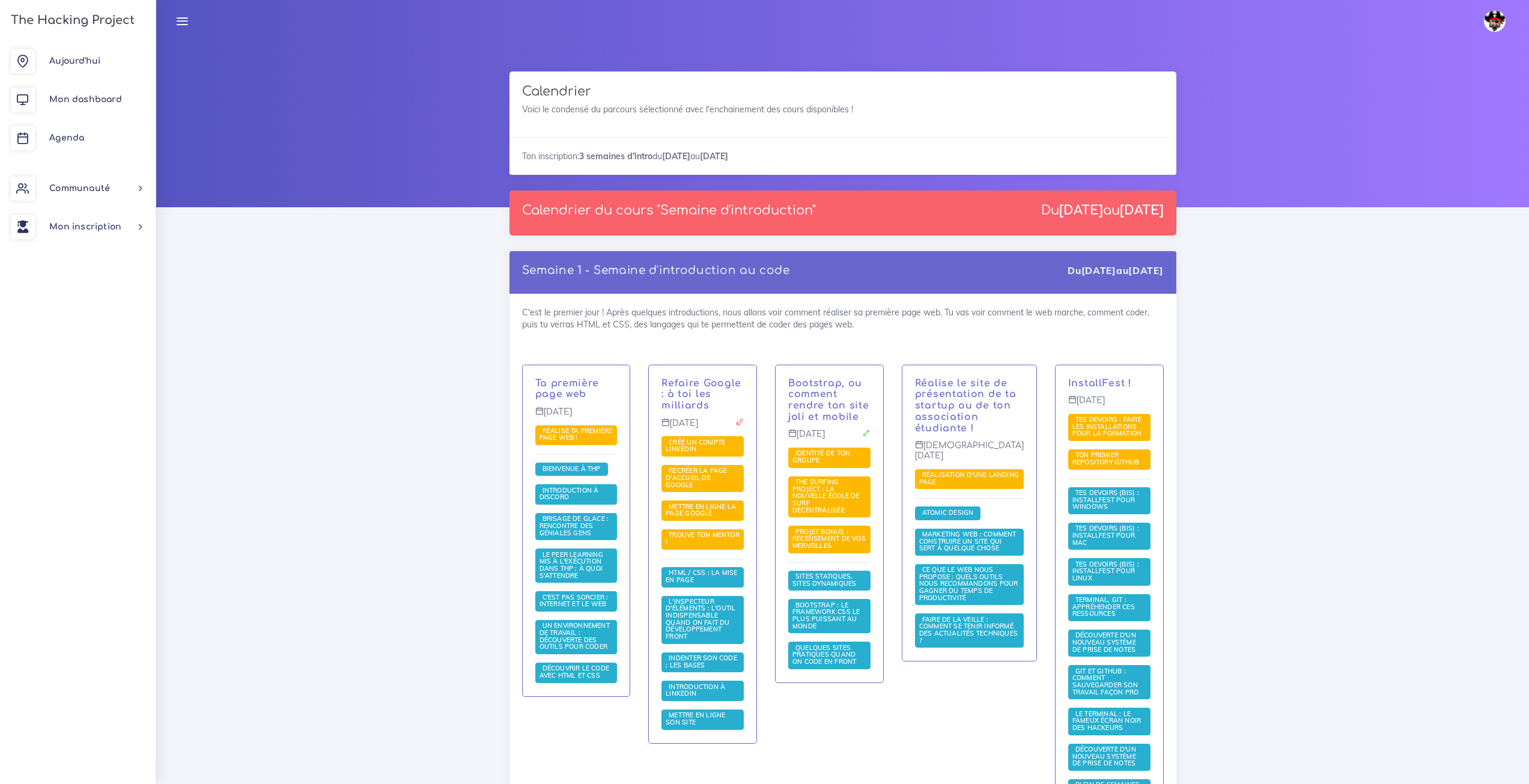
scroll to position [882, 0]
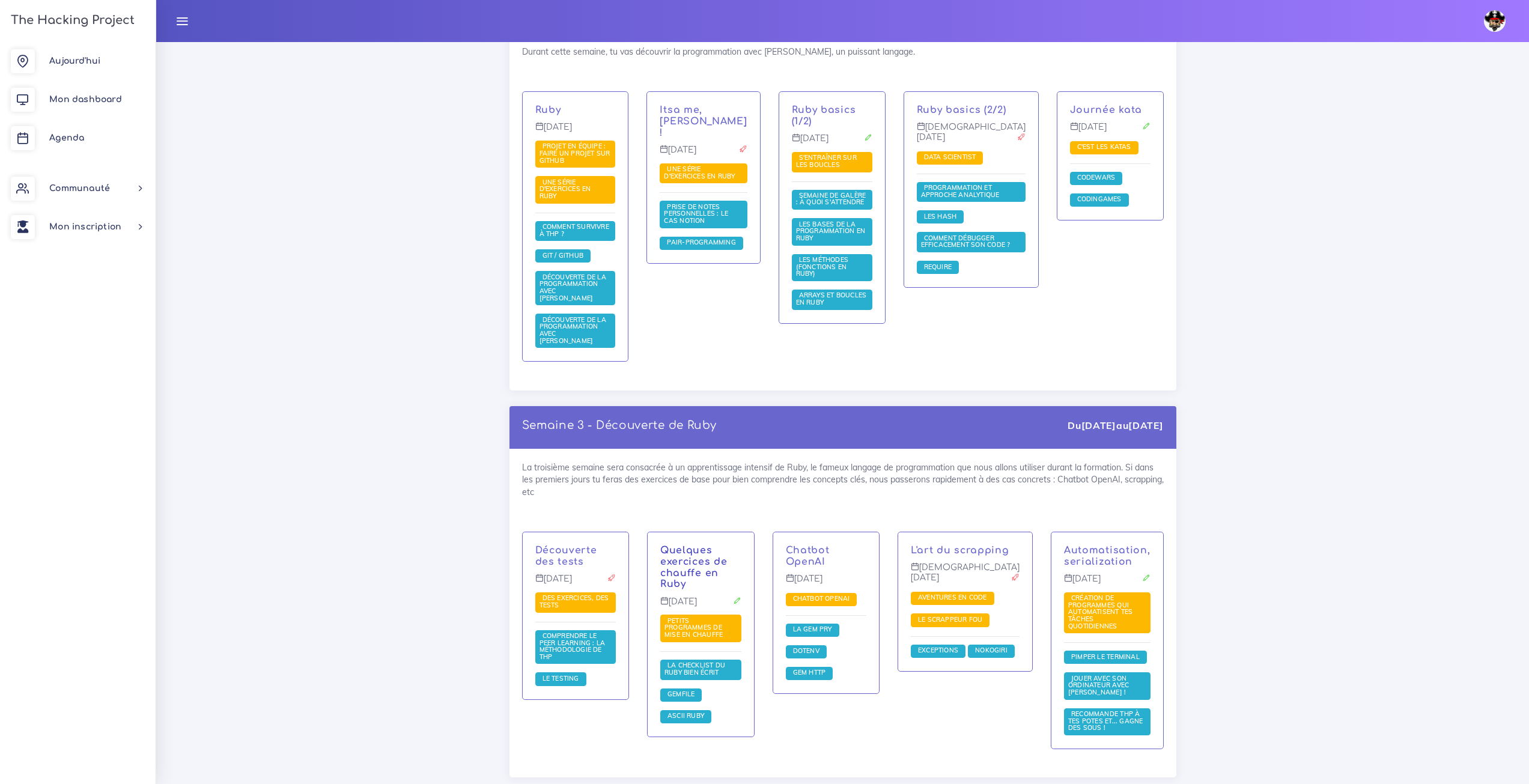
click at [712, 545] on link "Quelques exercices de chauffe en Ruby" at bounding box center [694, 567] width 67 height 45
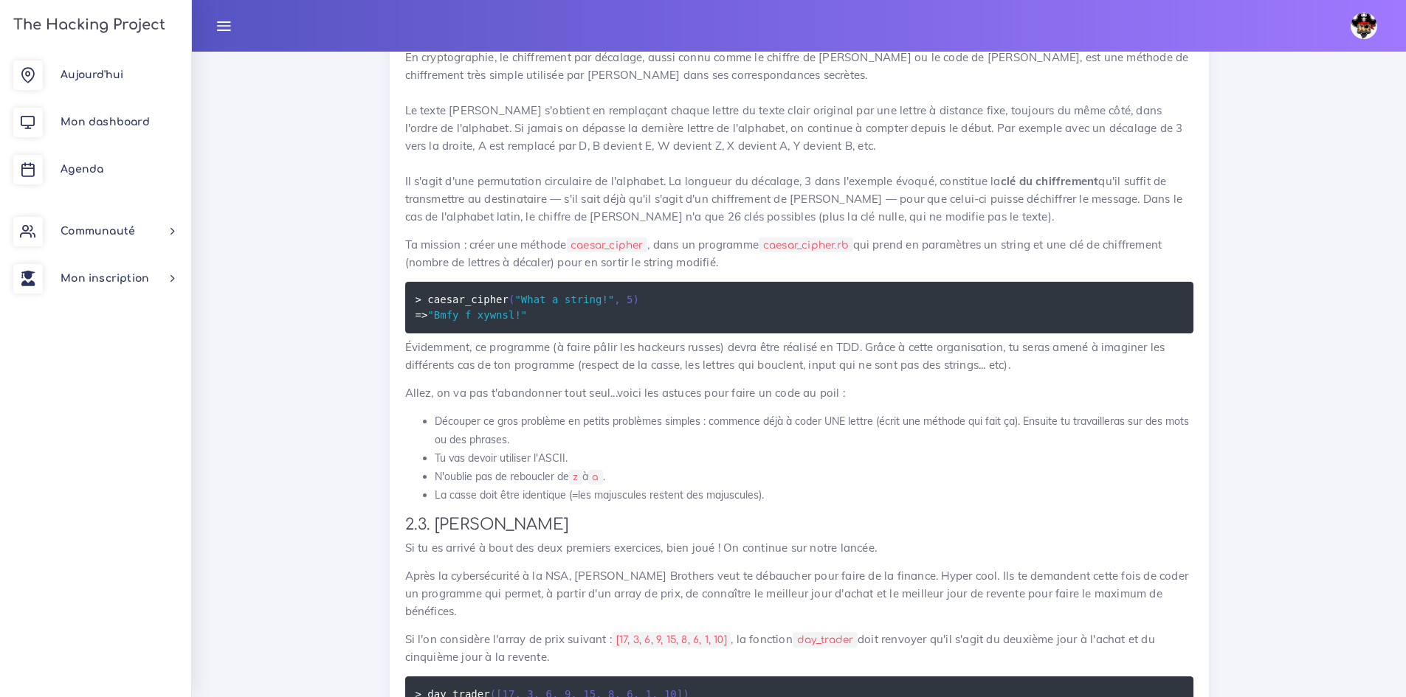
scroll to position [3469, 0]
